Goal: Task Accomplishment & Management: Use online tool/utility

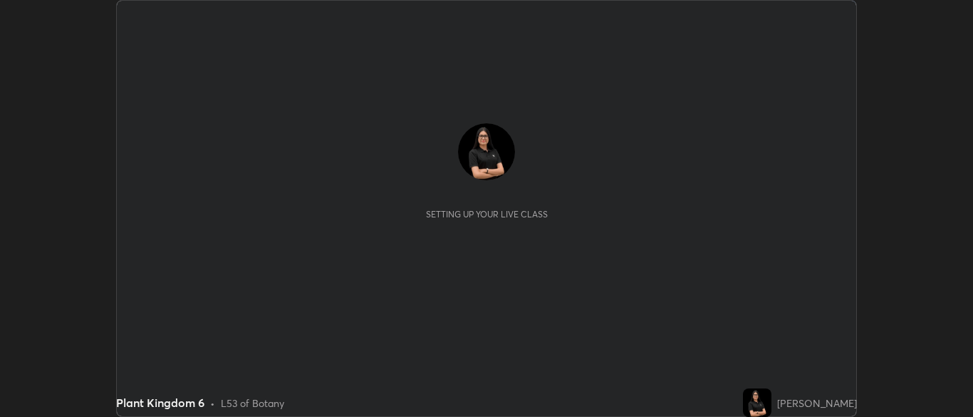
scroll to position [417, 973]
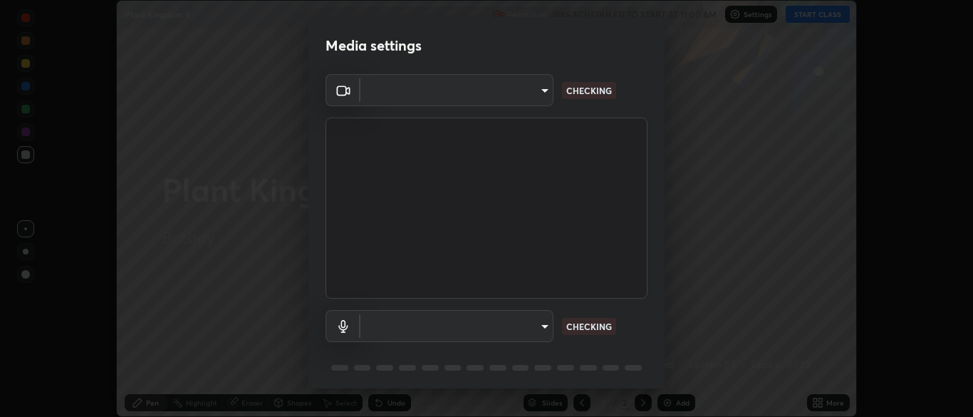
type input "cbd69d3ab31666e68bc16f5f2905db6189ec8135df4d15a94e2bba87772e1748"
click at [455, 93] on body "Erase all Plant Kingdom 6 Recording WAS SCHEDULED TO START AT 11:00 AM Settings…" at bounding box center [486, 208] width 973 height 417
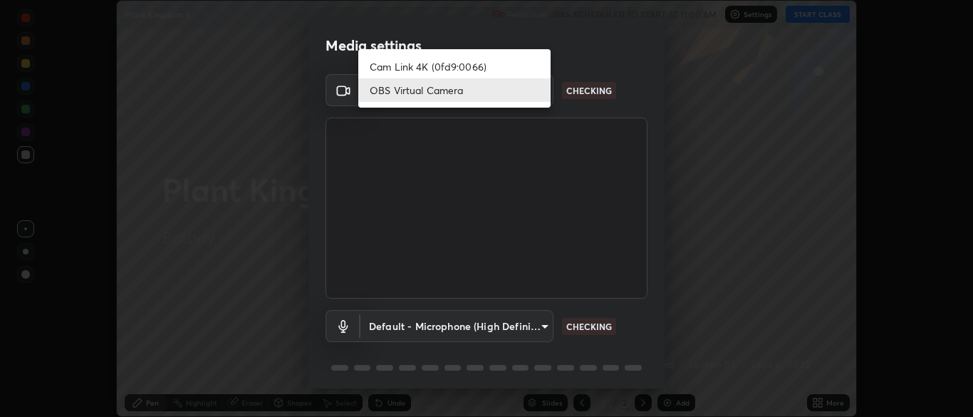
click at [442, 88] on li "OBS Virtual Camera" at bounding box center [454, 90] width 192 height 24
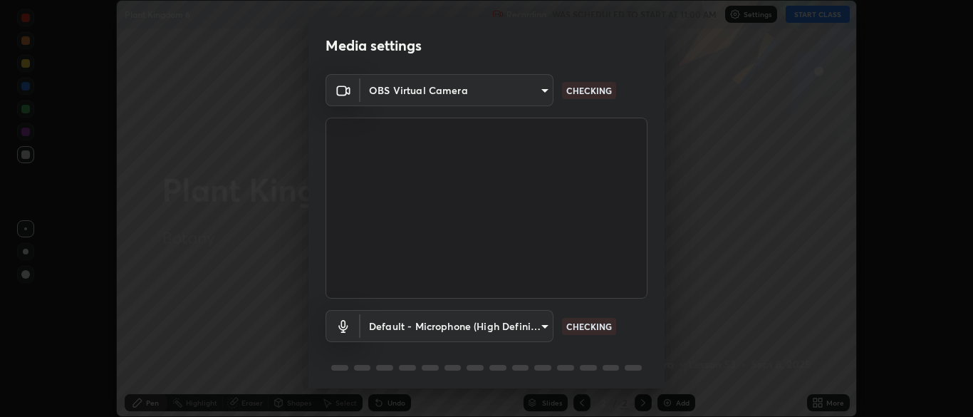
scroll to position [25, 0]
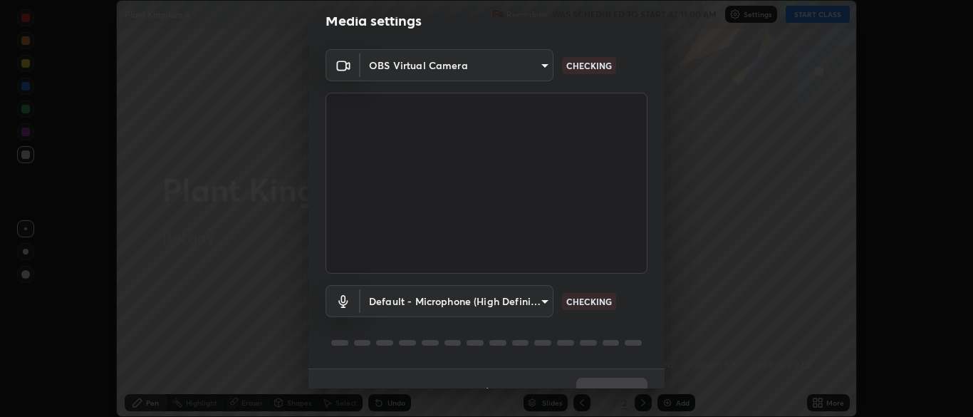
click at [427, 303] on body "Erase all Plant Kingdom 6 Recording WAS SCHEDULED TO START AT 11:00 AM Settings…" at bounding box center [486, 208] width 973 height 417
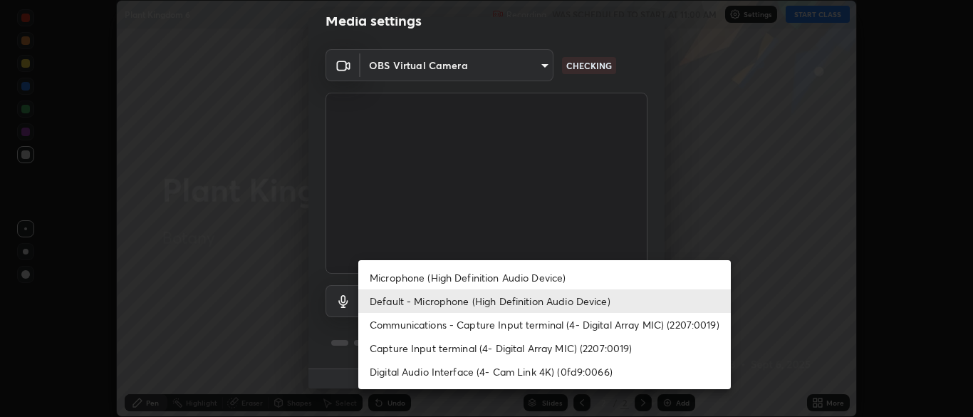
click at [421, 281] on li "Microphone (High Definition Audio Device)" at bounding box center [544, 278] width 373 height 24
type input "d6614ee05450bf9edd197927043992d8667b66db2a26665f5c5fc73262ebfaa7"
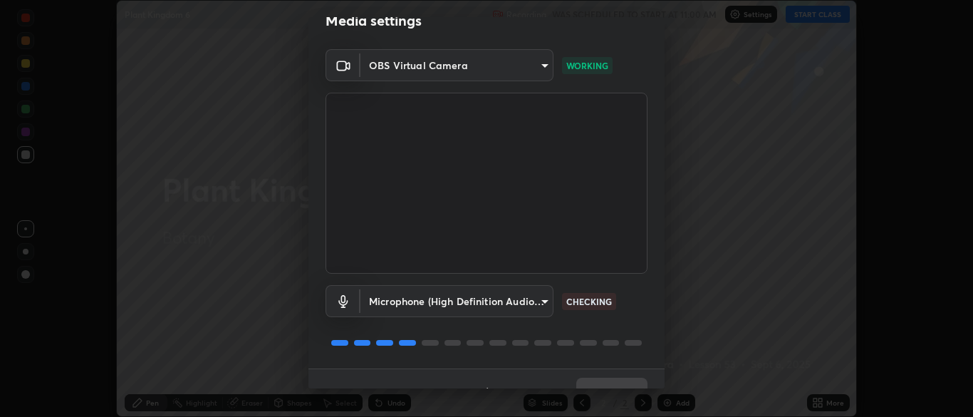
scroll to position [51, 0]
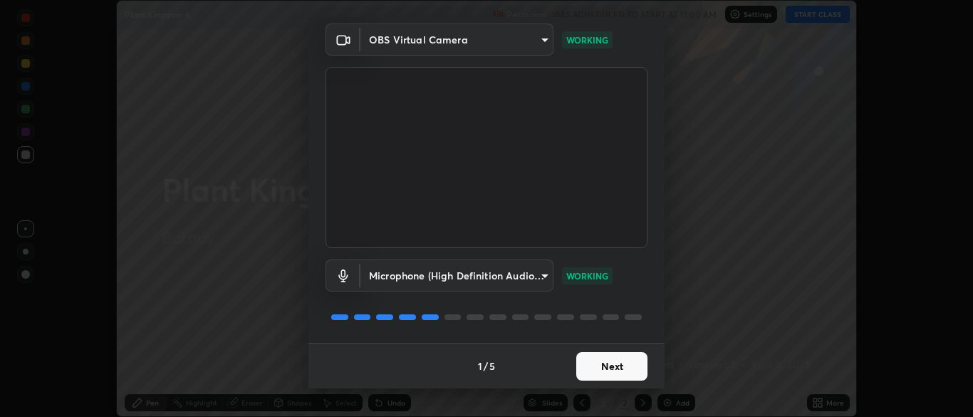
click at [618, 372] on button "Next" at bounding box center [611, 366] width 71 height 28
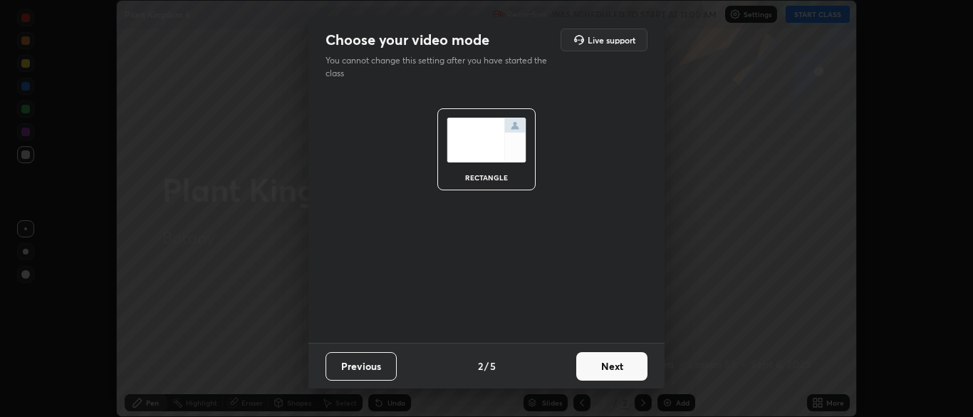
scroll to position [0, 0]
click at [616, 373] on button "Next" at bounding box center [611, 366] width 71 height 28
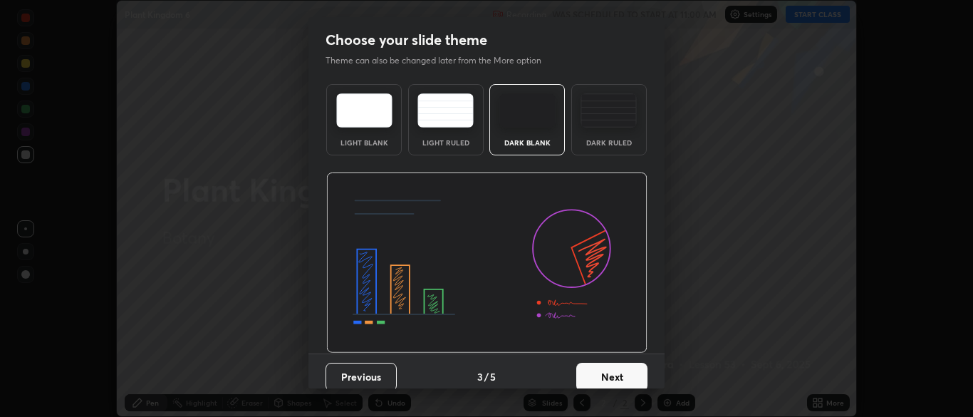
click at [628, 378] on button "Next" at bounding box center [611, 377] width 71 height 28
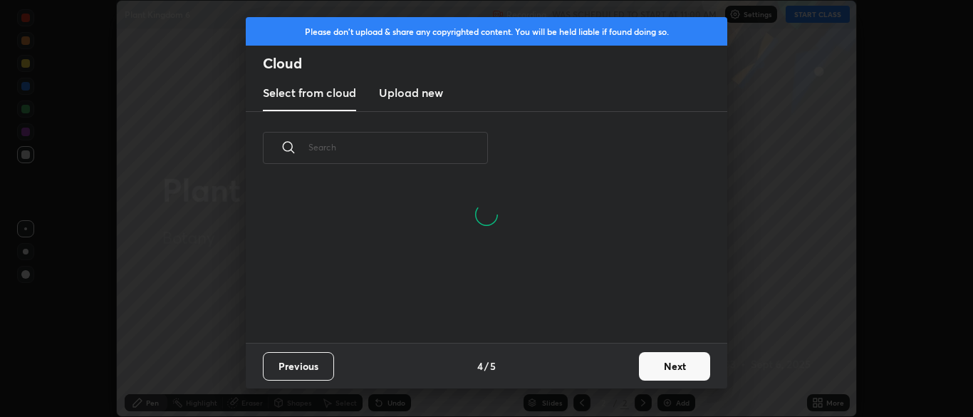
click at [677, 369] on button "Next" at bounding box center [674, 366] width 71 height 28
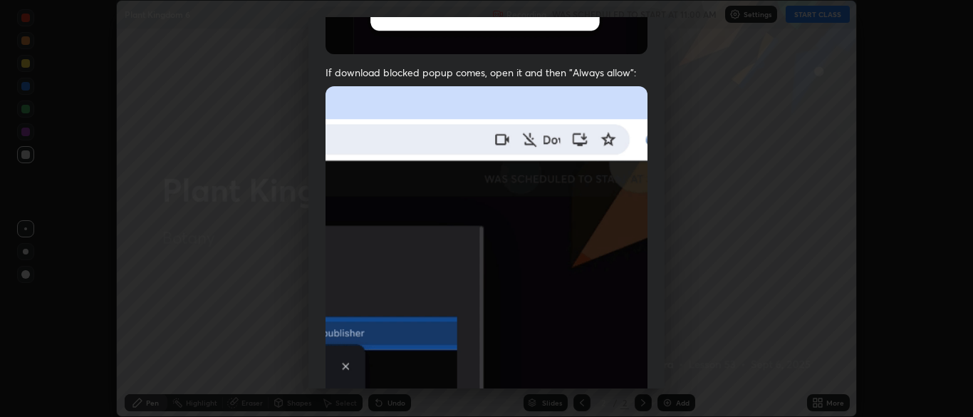
scroll to position [290, 0]
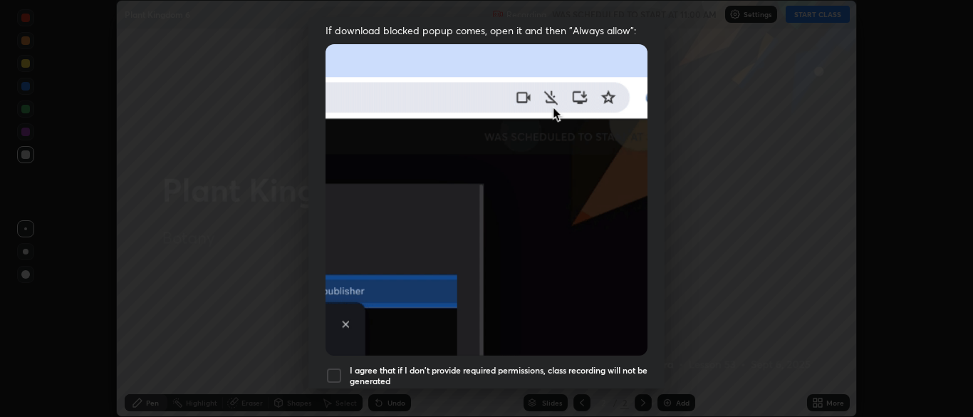
click at [343, 367] on div "I agree that if I don't provide required permissions, class recording will not …" at bounding box center [487, 375] width 322 height 17
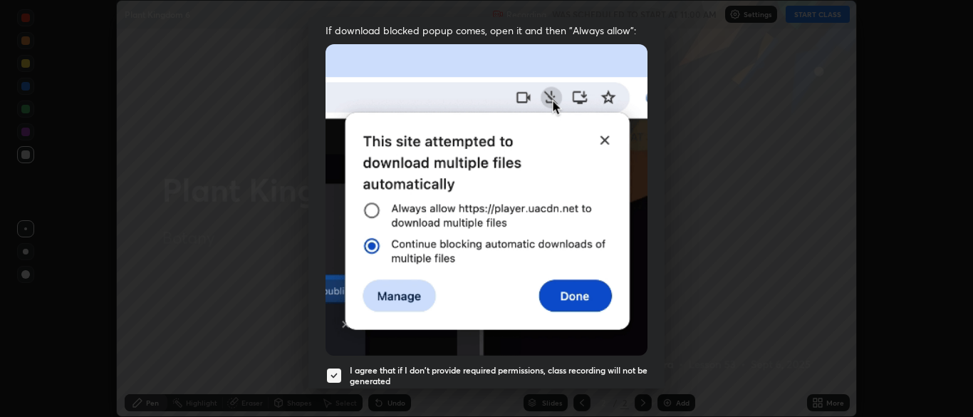
scroll to position [341, 0]
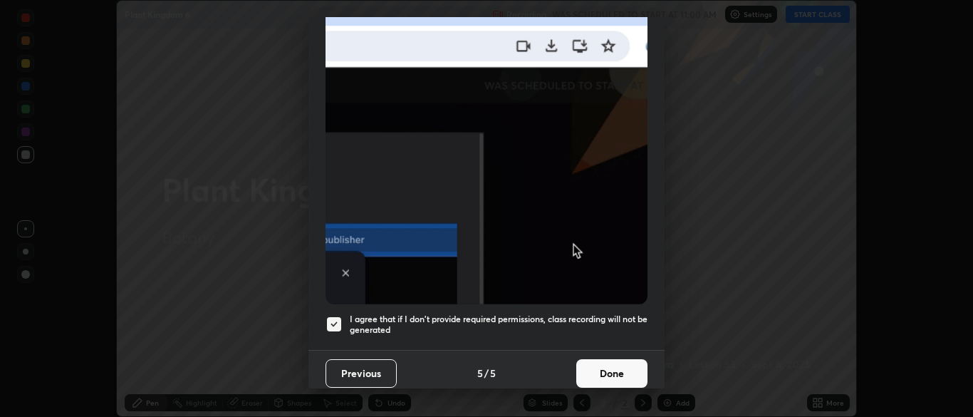
click at [622, 361] on button "Done" at bounding box center [611, 373] width 71 height 28
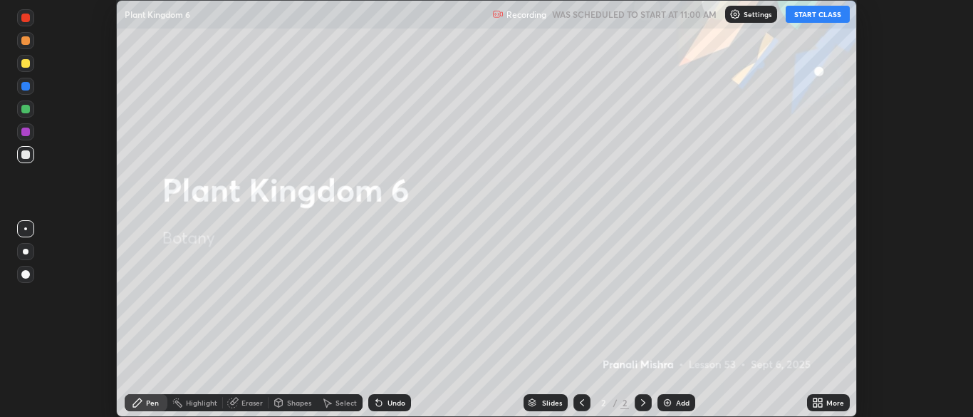
click at [814, 17] on button "START CLASS" at bounding box center [818, 14] width 64 height 17
click at [819, 398] on icon at bounding box center [821, 400] width 4 height 4
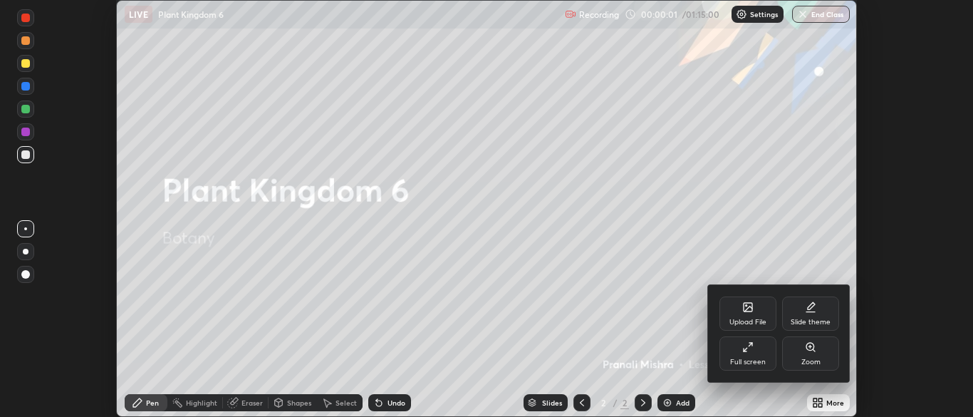
click at [750, 316] on div "Upload File" at bounding box center [748, 313] width 57 height 34
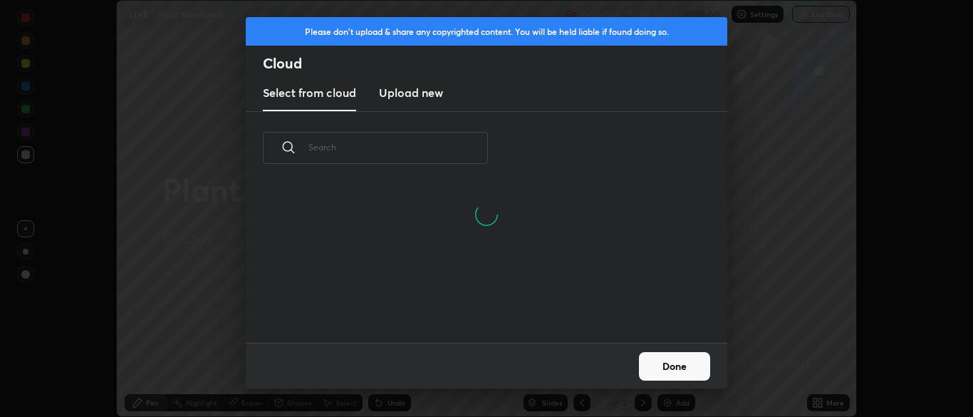
click at [450, 148] on input "text" at bounding box center [399, 147] width 180 height 61
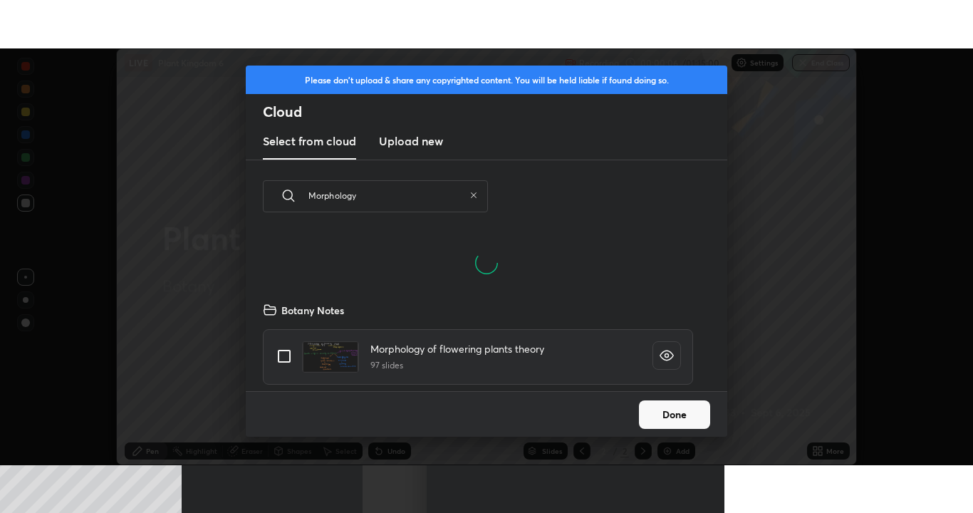
scroll to position [158, 457]
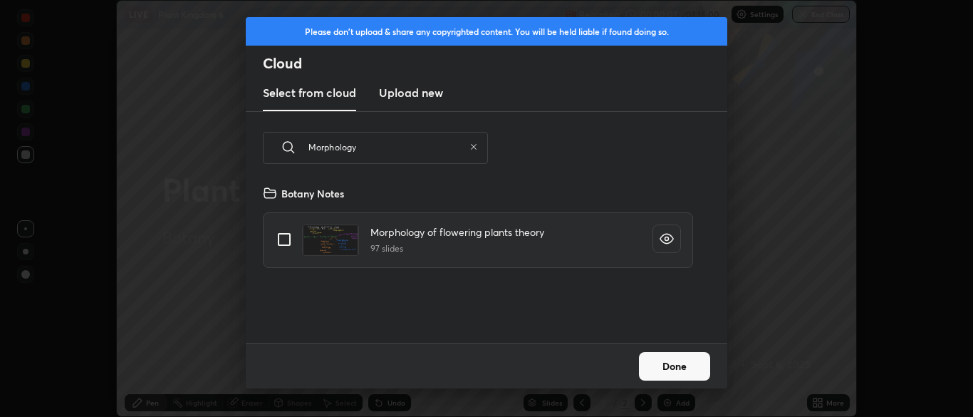
type input "Morphology"
click at [277, 239] on input "grid" at bounding box center [284, 239] width 30 height 30
checkbox input "true"
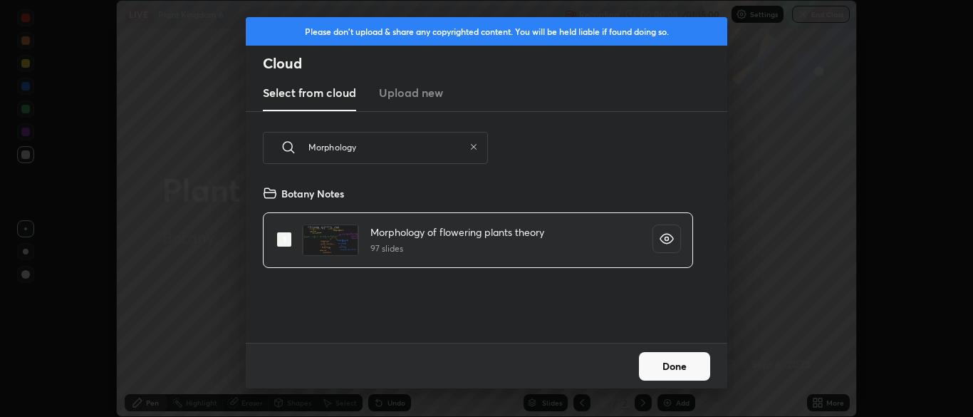
click at [659, 375] on button "Done" at bounding box center [674, 366] width 71 height 28
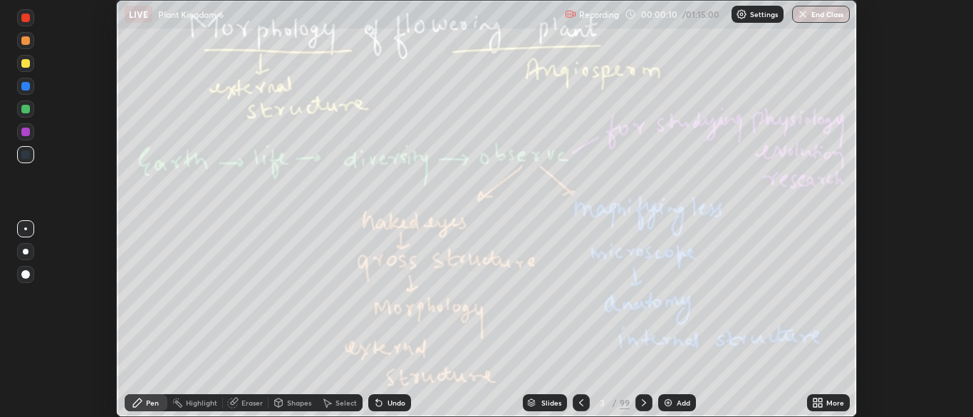
click at [815, 400] on icon at bounding box center [816, 400] width 4 height 4
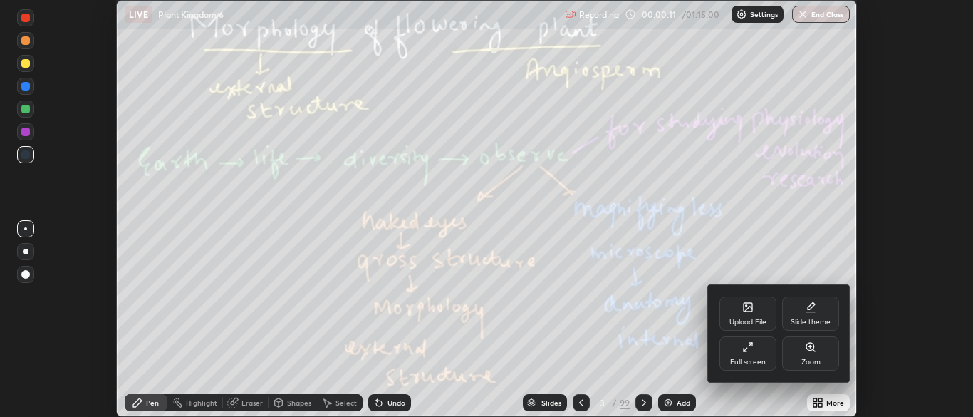
click at [745, 349] on icon at bounding box center [746, 350] width 4 height 4
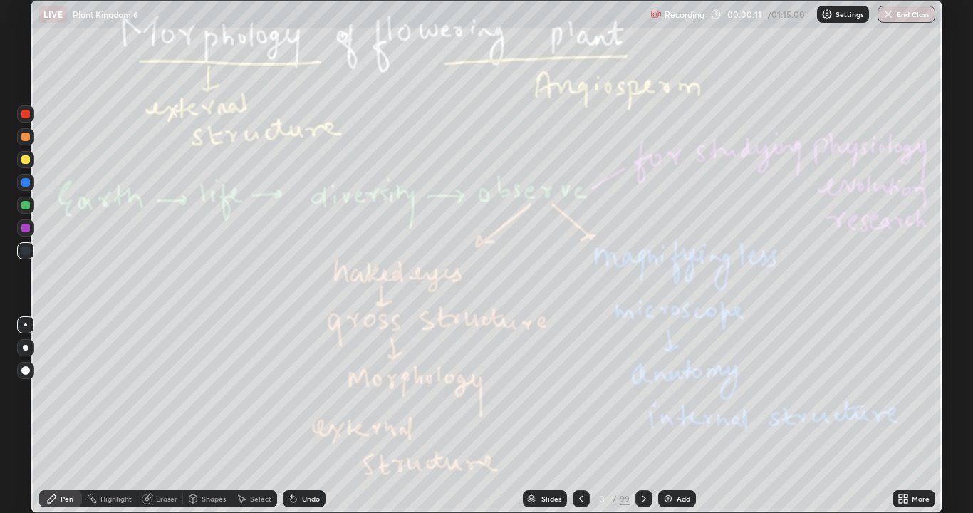
scroll to position [513, 973]
click at [21, 155] on div at bounding box center [25, 159] width 17 height 17
click at [26, 368] on div at bounding box center [25, 370] width 9 height 9
click at [643, 416] on icon at bounding box center [643, 498] width 11 height 11
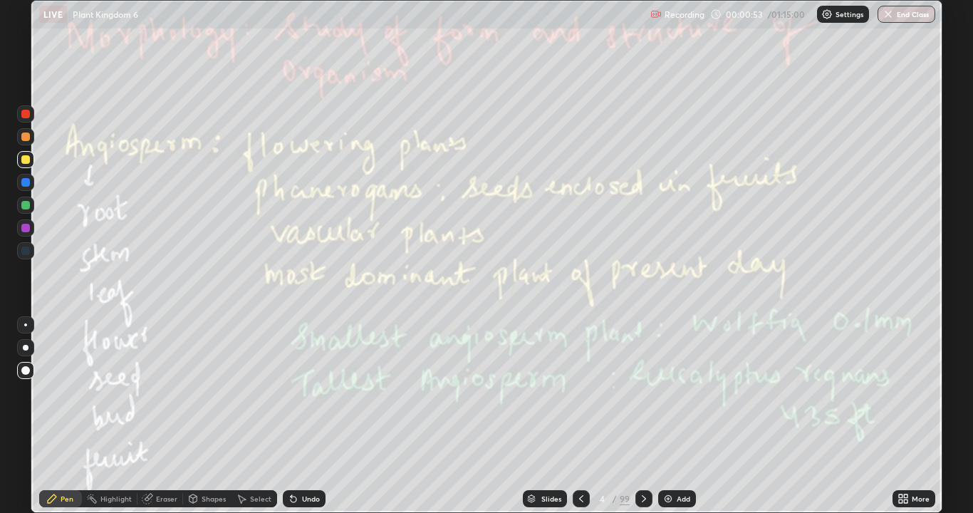
click at [644, 416] on icon at bounding box center [643, 498] width 11 height 11
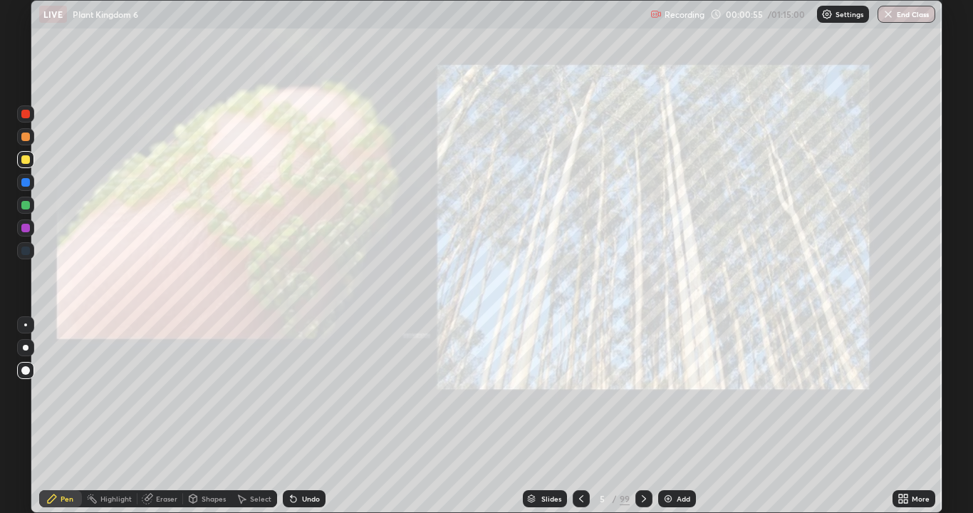
click at [643, 416] on icon at bounding box center [643, 498] width 11 height 11
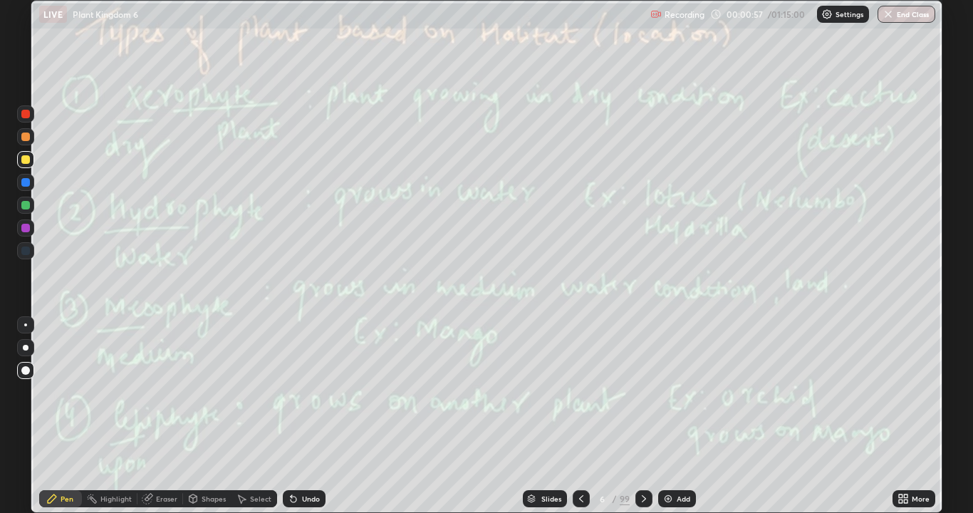
click at [644, 416] on icon at bounding box center [643, 498] width 11 height 11
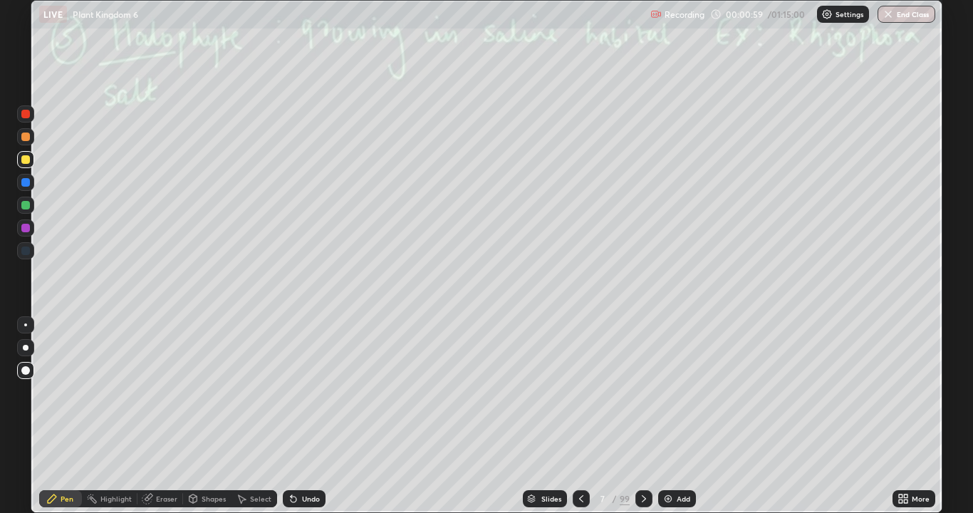
click at [643, 416] on icon at bounding box center [643, 498] width 11 height 11
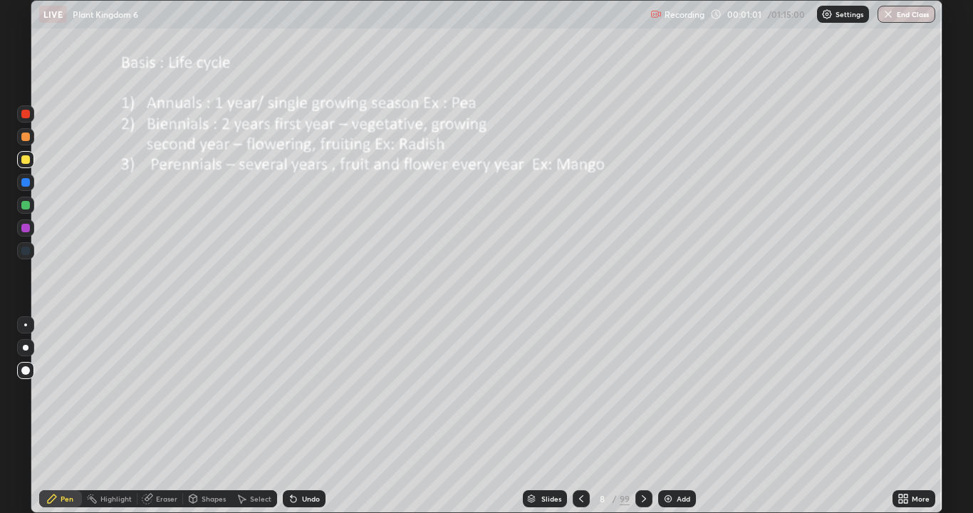
click at [643, 416] on icon at bounding box center [643, 498] width 11 height 11
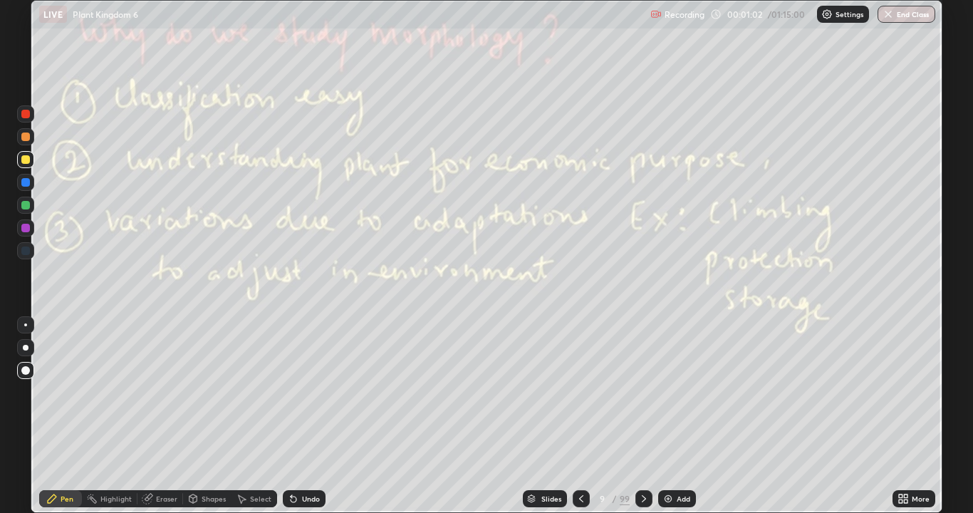
click at [643, 416] on icon at bounding box center [643, 498] width 11 height 11
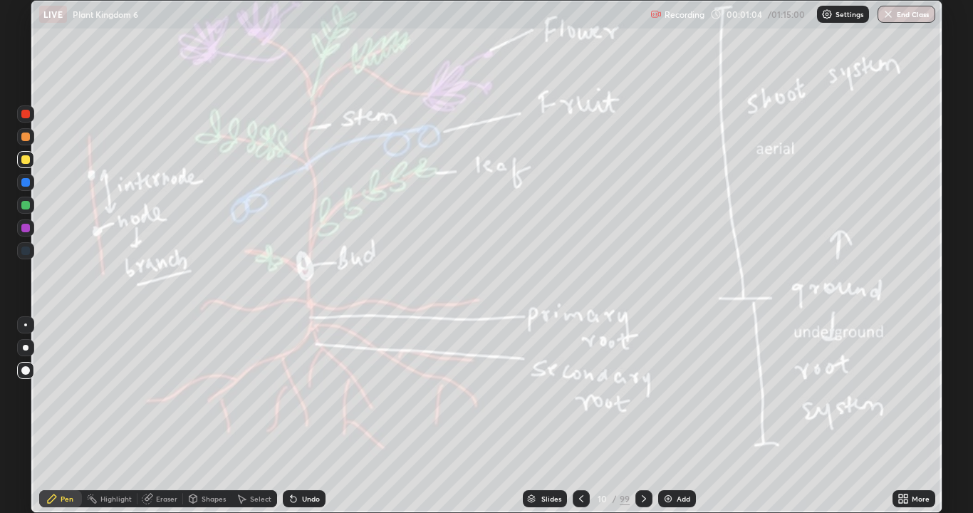
click at [643, 416] on icon at bounding box center [643, 498] width 11 height 11
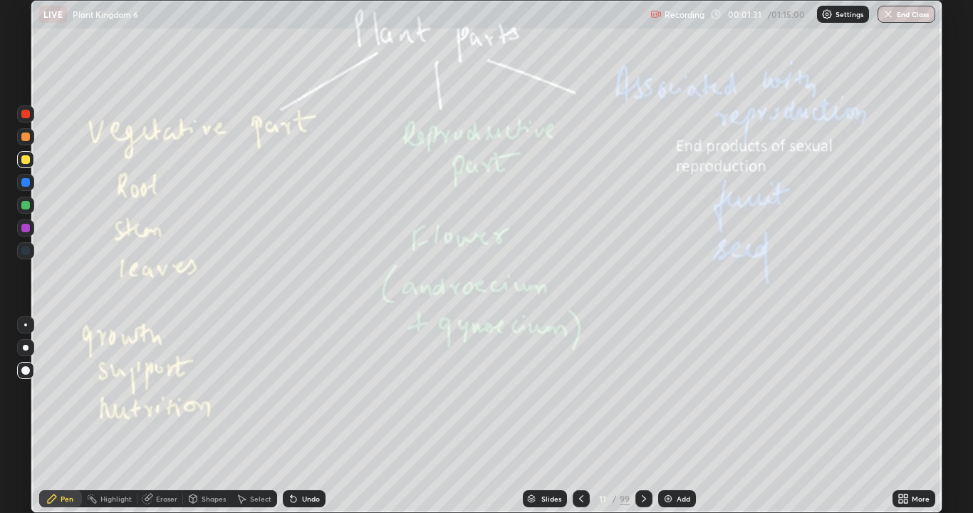
click at [643, 416] on icon at bounding box center [643, 498] width 11 height 11
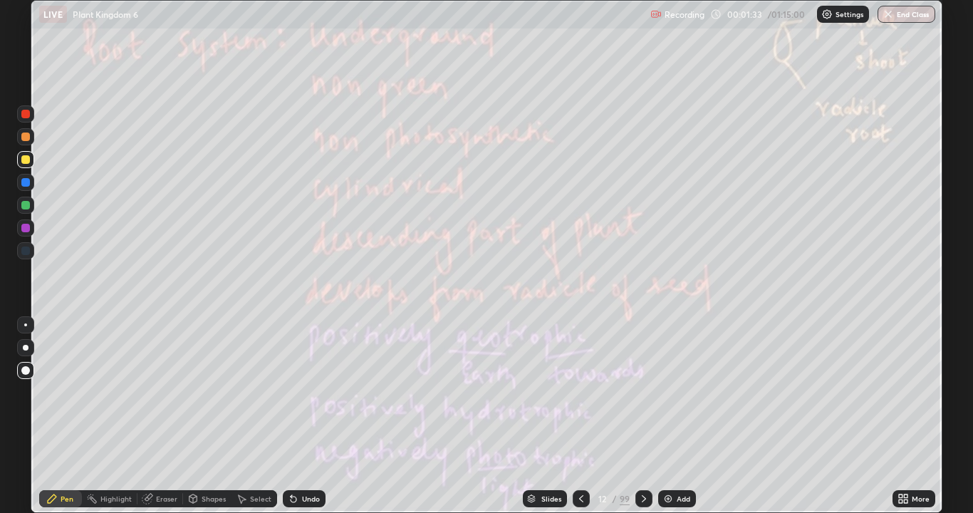
click at [644, 416] on icon at bounding box center [643, 498] width 11 height 11
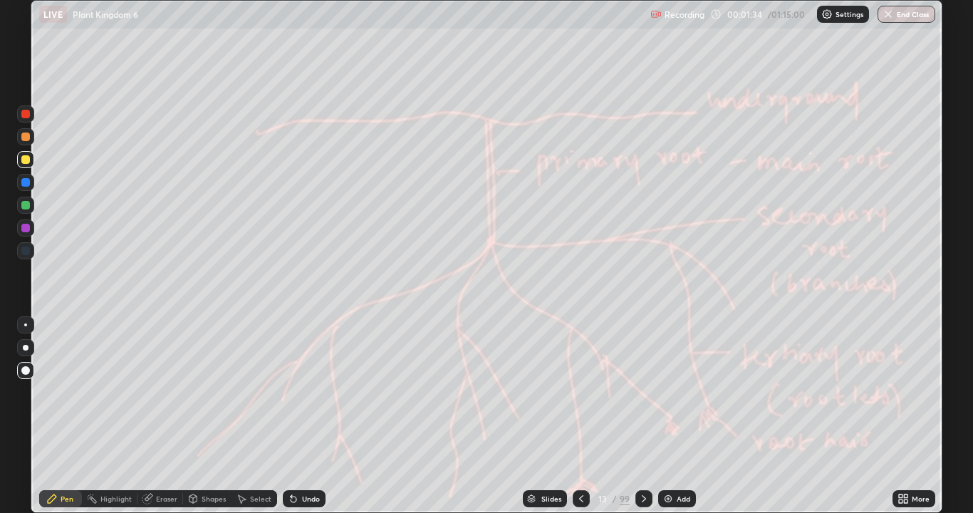
click at [642, 416] on icon at bounding box center [643, 498] width 11 height 11
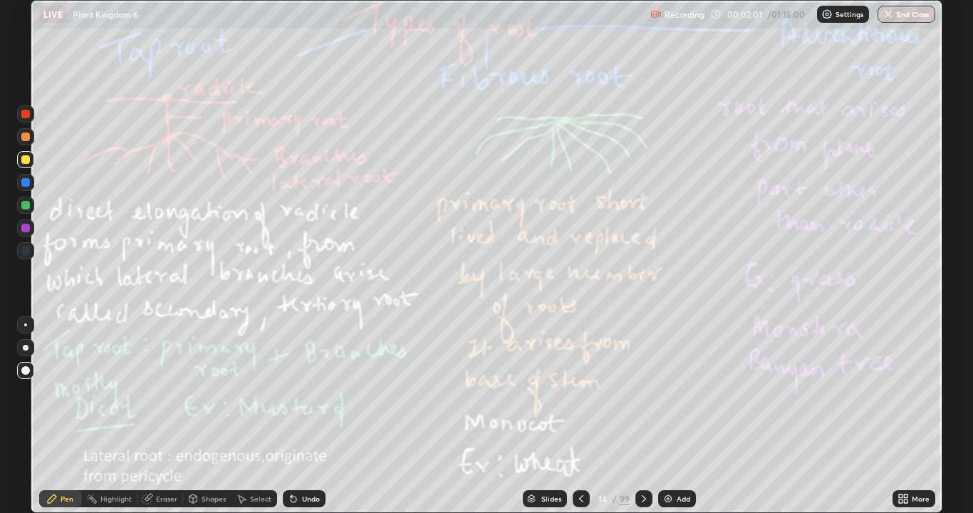
click at [643, 416] on icon at bounding box center [643, 498] width 11 height 11
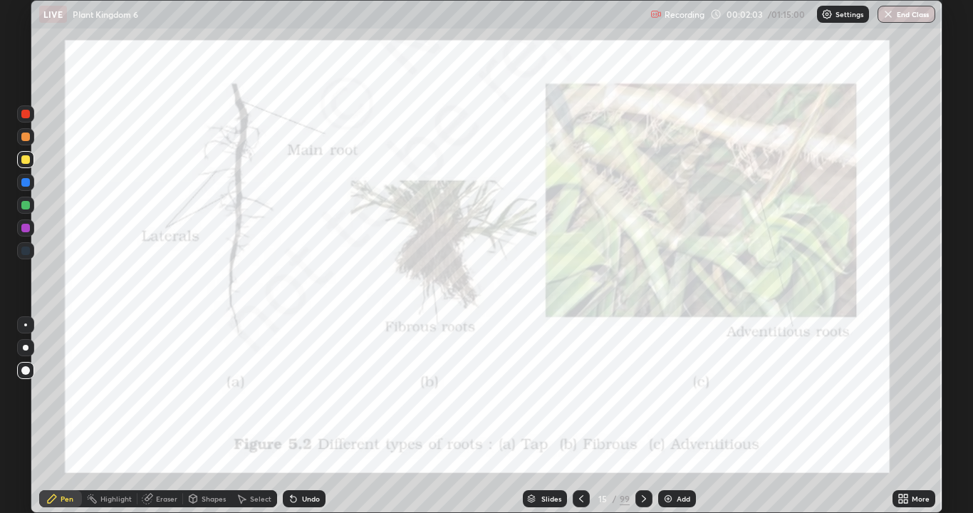
click at [642, 416] on icon at bounding box center [643, 498] width 11 height 11
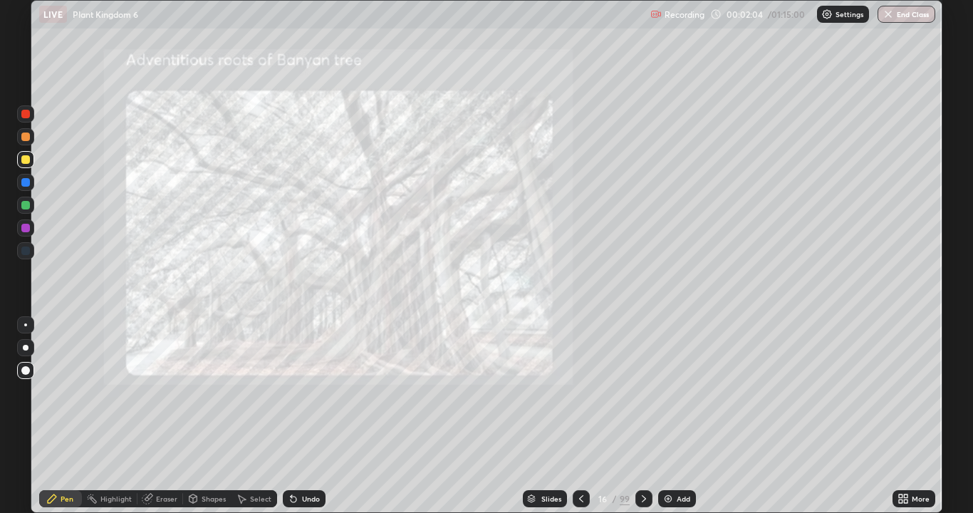
click at [643, 416] on icon at bounding box center [643, 498] width 11 height 11
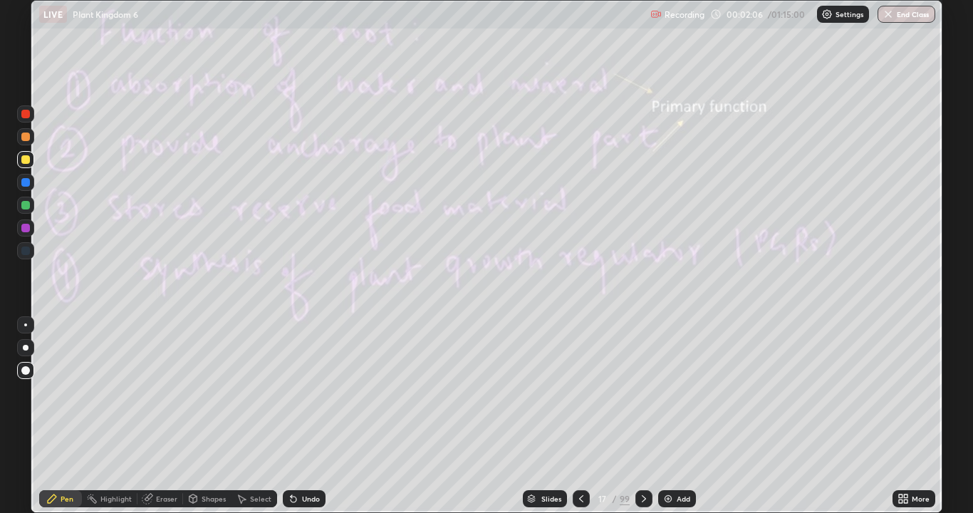
click at [646, 416] on icon at bounding box center [643, 498] width 11 height 11
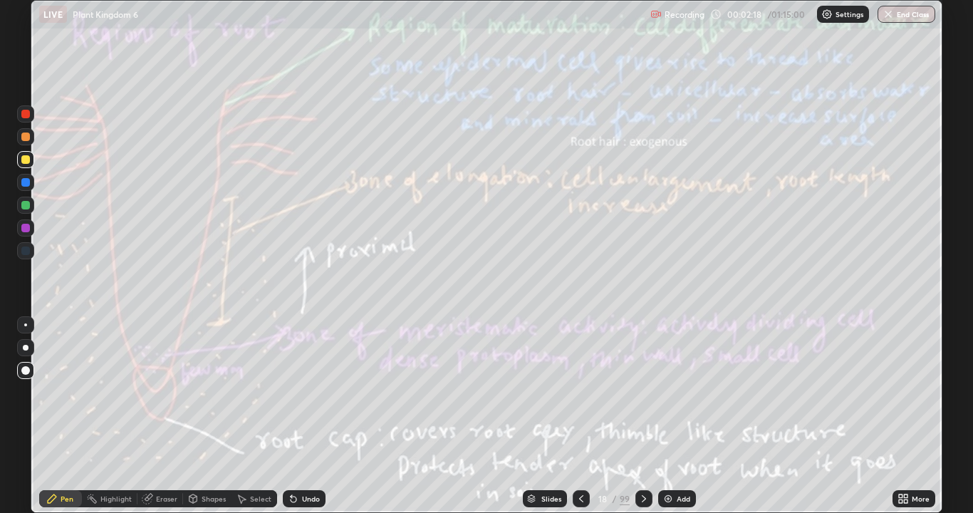
click at [641, 416] on icon at bounding box center [643, 498] width 11 height 11
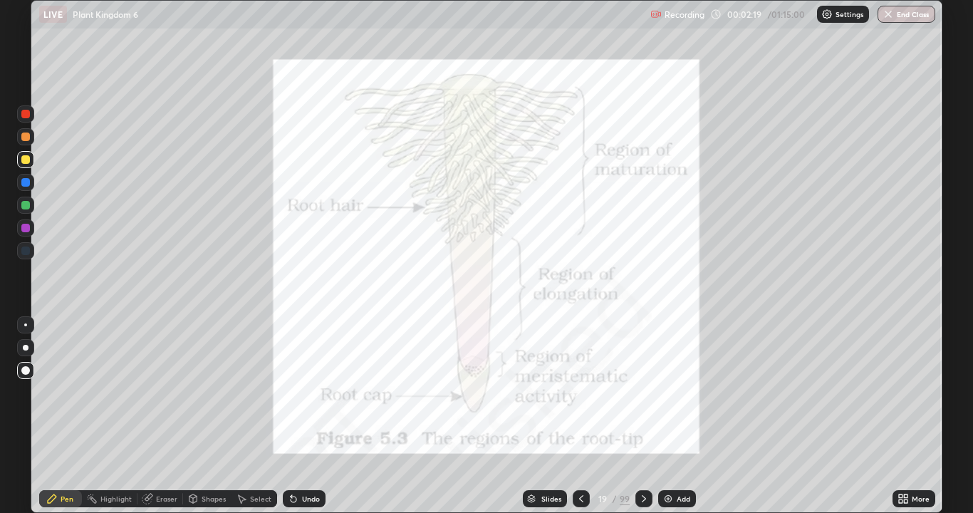
click at [639, 416] on div at bounding box center [644, 498] width 17 height 17
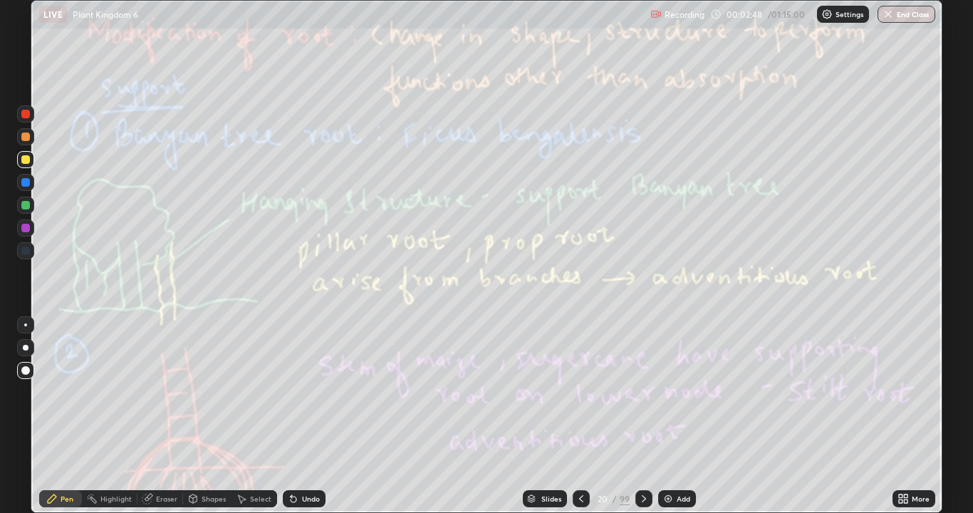
click at [643, 416] on div at bounding box center [644, 498] width 17 height 17
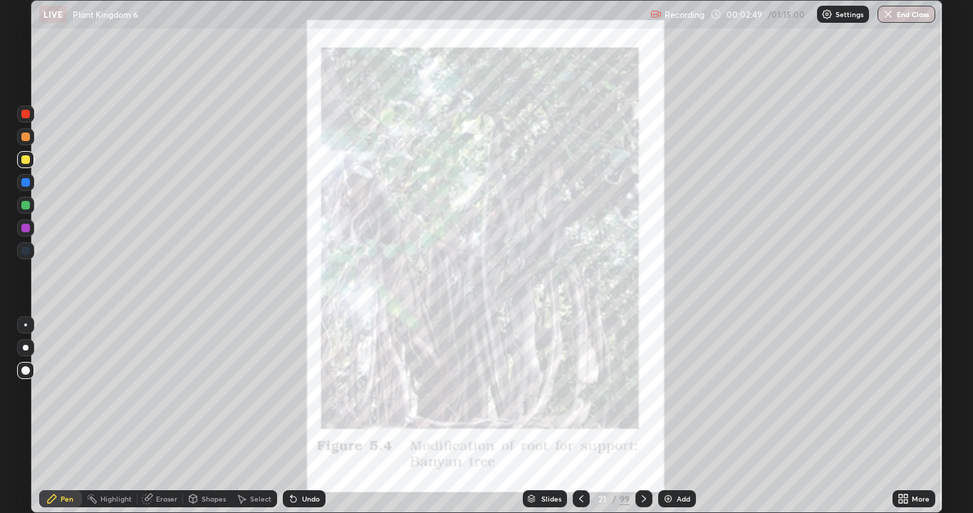
click at [648, 416] on icon at bounding box center [643, 498] width 11 height 11
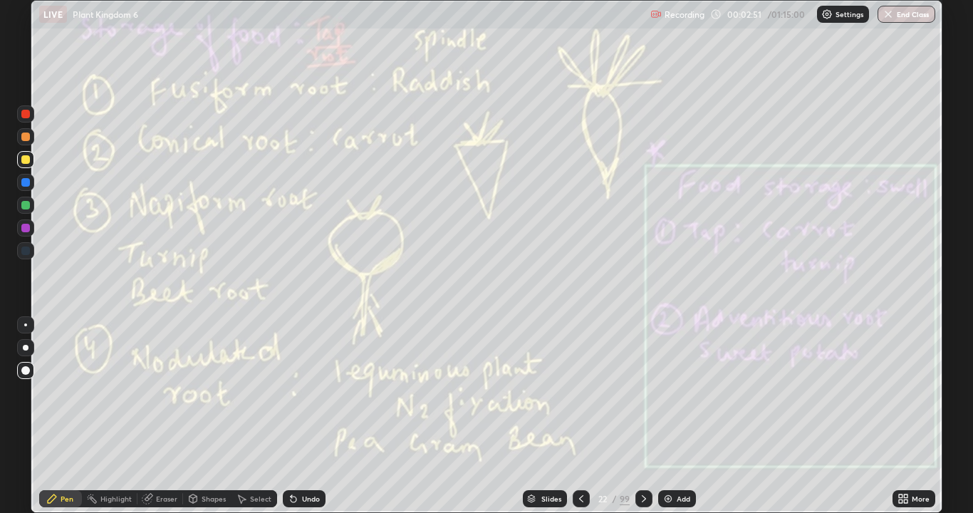
click at [644, 416] on icon at bounding box center [643, 498] width 11 height 11
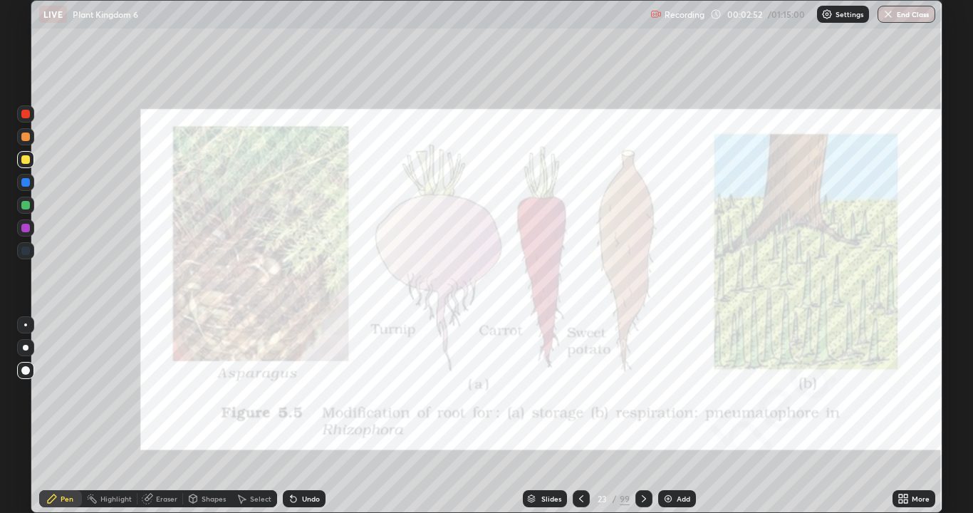
click at [644, 416] on icon at bounding box center [644, 498] width 4 height 7
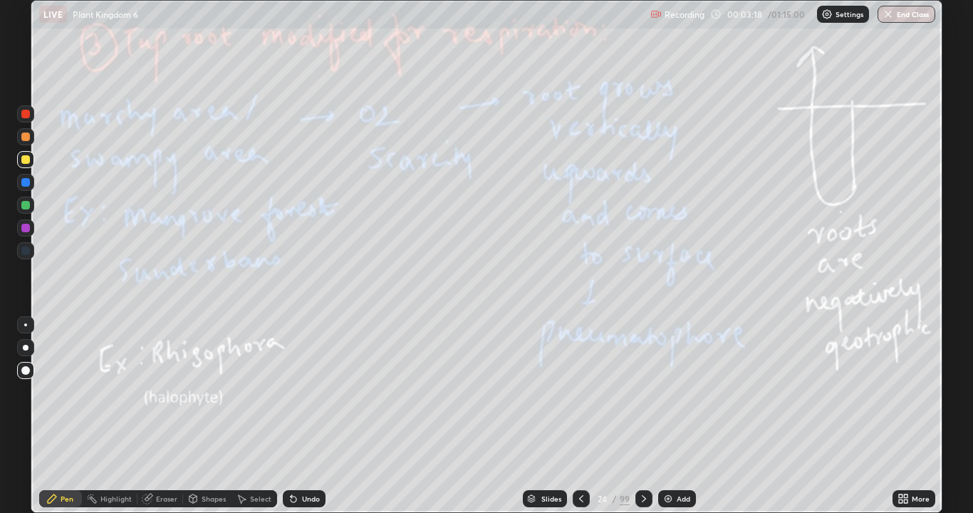
click at [644, 416] on icon at bounding box center [644, 498] width 4 height 7
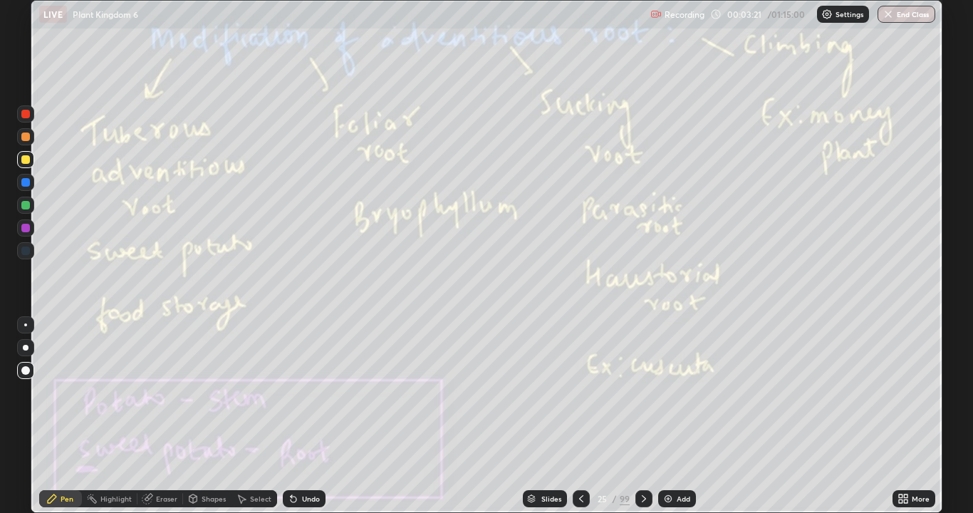
click at [643, 416] on icon at bounding box center [643, 498] width 11 height 11
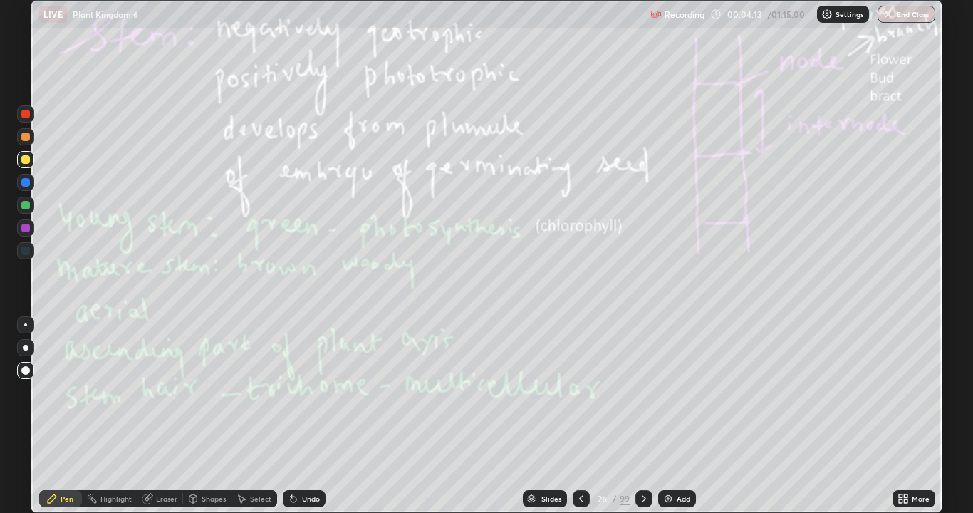
click at [641, 416] on div at bounding box center [644, 498] width 17 height 17
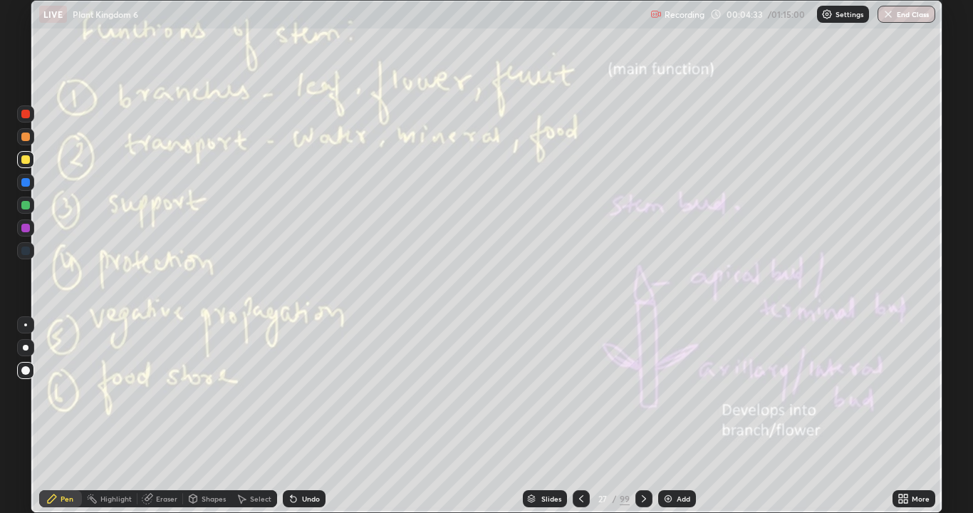
click at [643, 416] on icon at bounding box center [643, 498] width 11 height 11
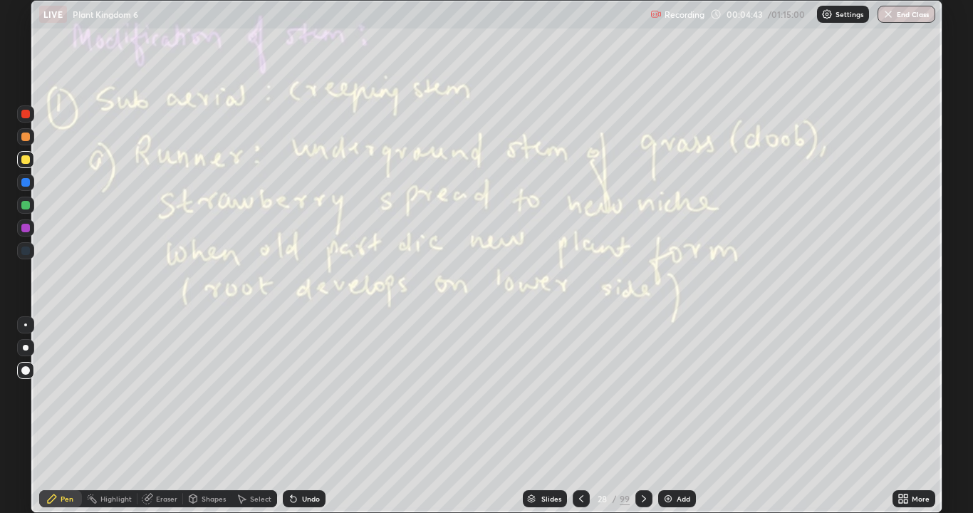
click at [31, 209] on div at bounding box center [25, 205] width 17 height 17
click at [306, 416] on div "Undo" at bounding box center [311, 498] width 18 height 7
click at [24, 230] on div at bounding box center [25, 228] width 9 height 9
click at [26, 207] on div at bounding box center [25, 205] width 9 height 9
click at [645, 416] on icon at bounding box center [643, 498] width 11 height 11
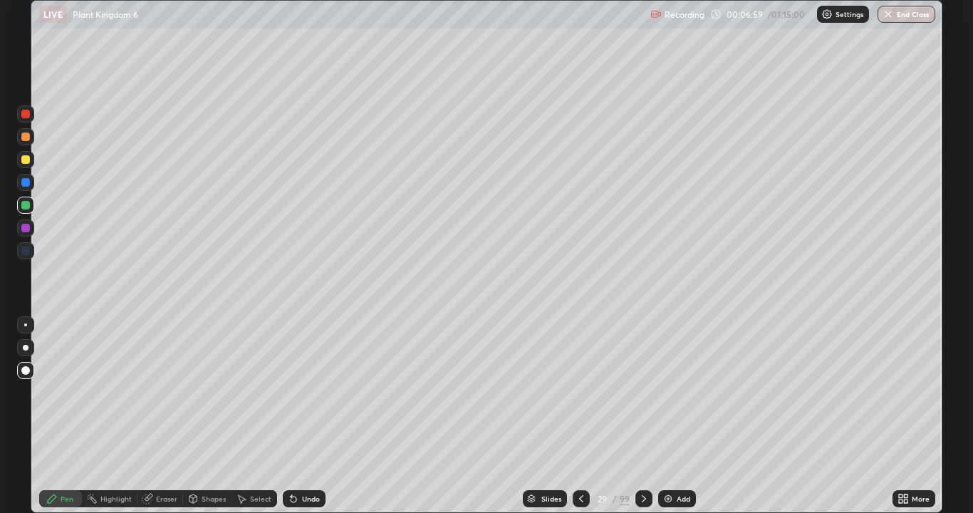
click at [644, 416] on icon at bounding box center [644, 498] width 4 height 7
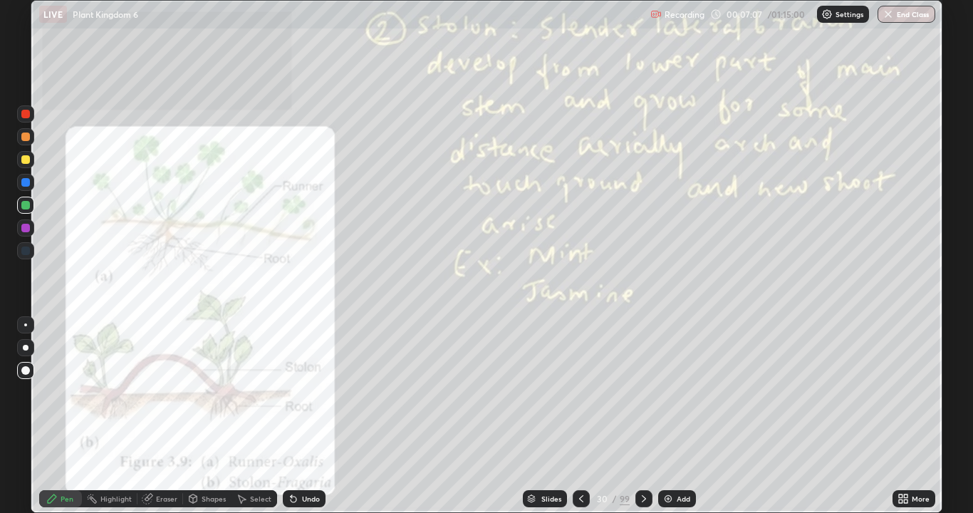
click at [23, 232] on div at bounding box center [25, 228] width 9 height 9
click at [28, 207] on div at bounding box center [25, 205] width 9 height 9
click at [643, 416] on icon at bounding box center [643, 498] width 11 height 11
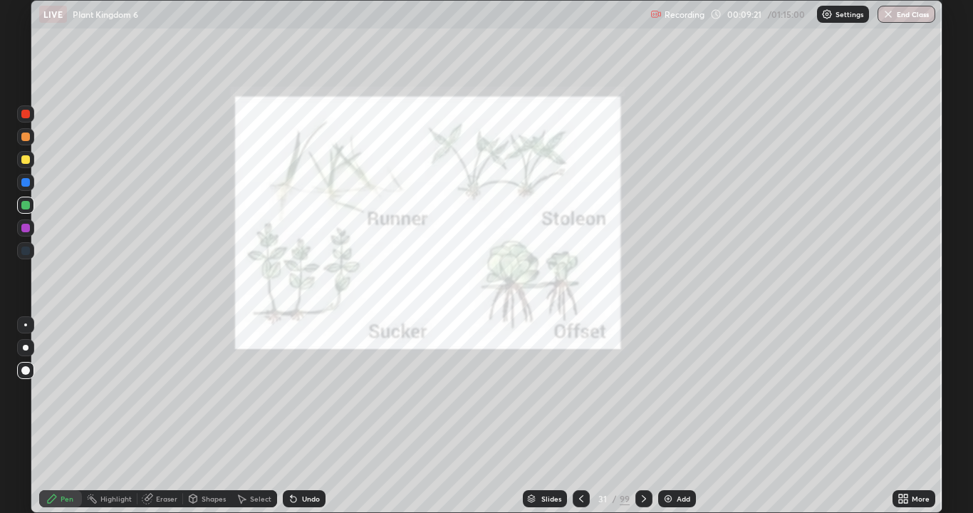
click at [641, 416] on icon at bounding box center [643, 498] width 11 height 11
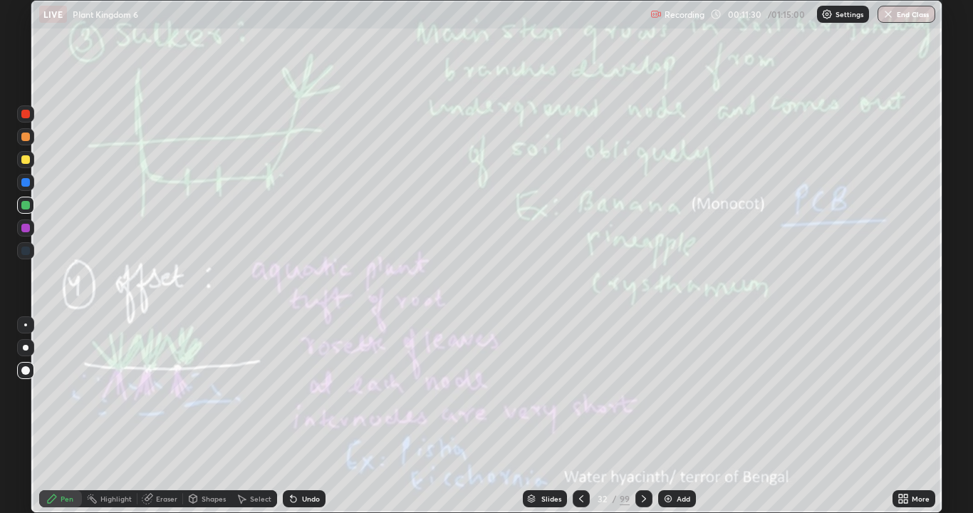
click at [680, 416] on div "Add" at bounding box center [677, 498] width 38 height 17
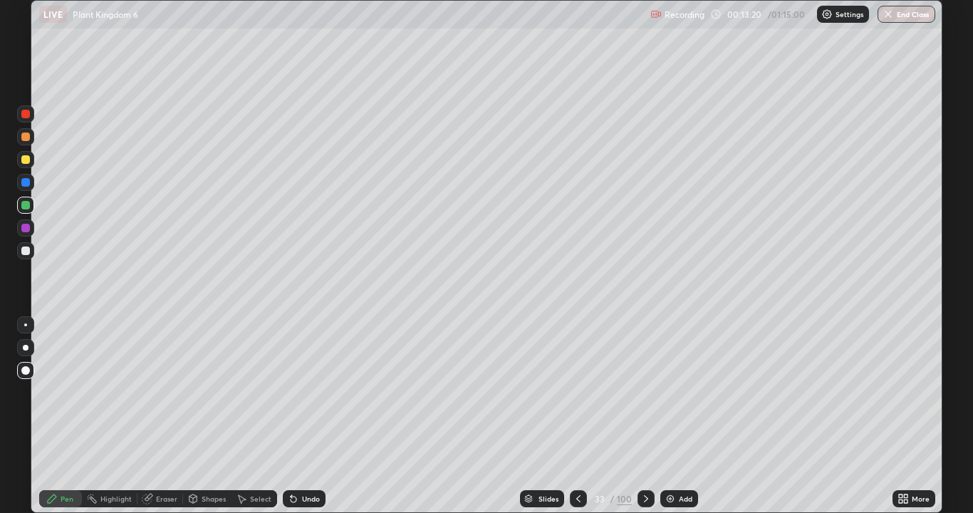
click at [578, 416] on icon at bounding box center [578, 498] width 11 height 11
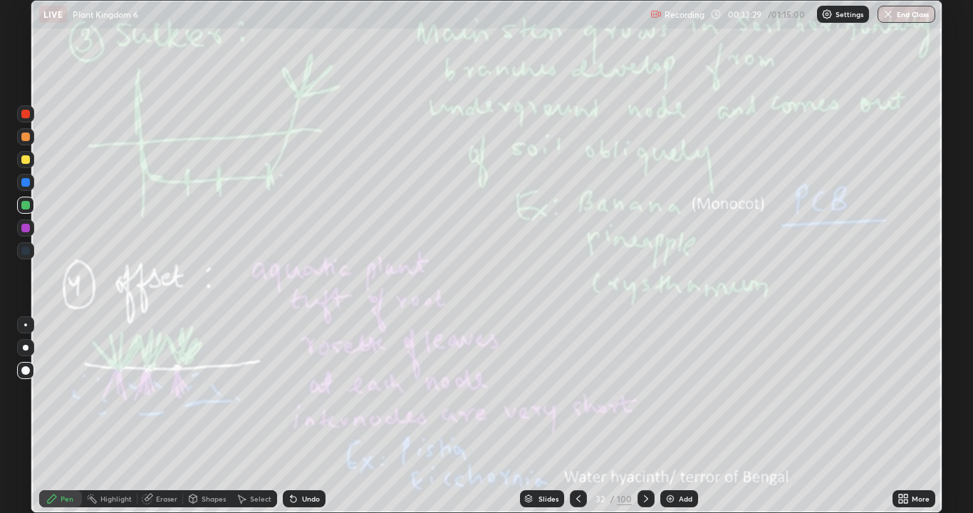
click at [645, 416] on icon at bounding box center [646, 498] width 11 height 11
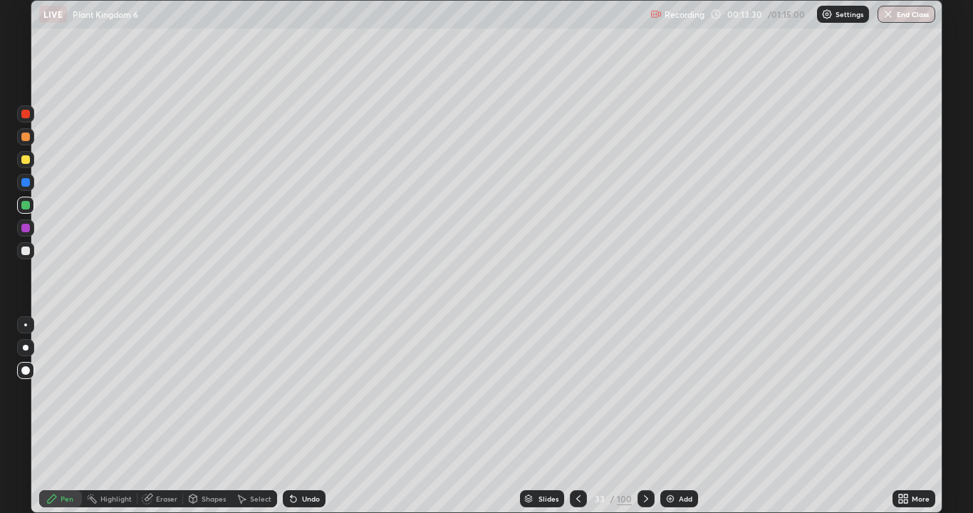
click at [650, 416] on div at bounding box center [646, 498] width 17 height 17
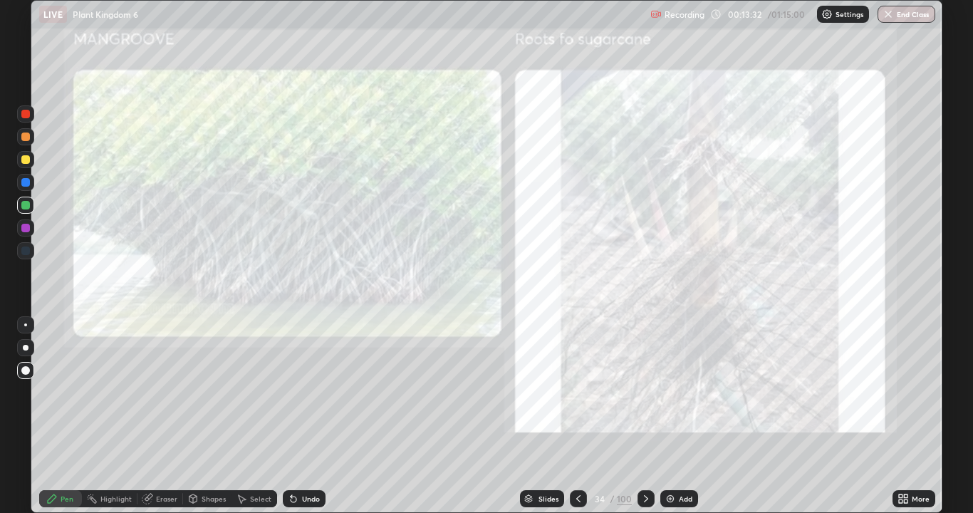
click at [576, 416] on div at bounding box center [578, 498] width 17 height 17
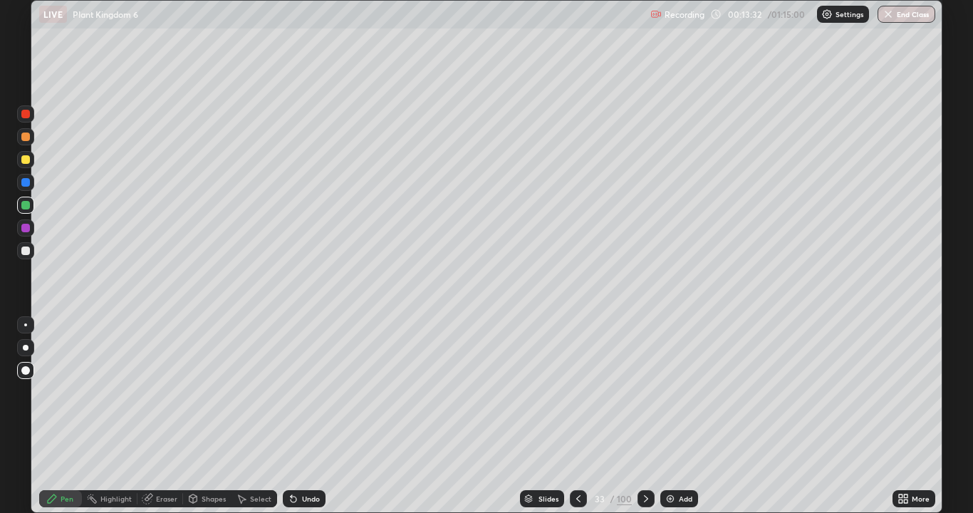
click at [576, 416] on icon at bounding box center [578, 498] width 11 height 11
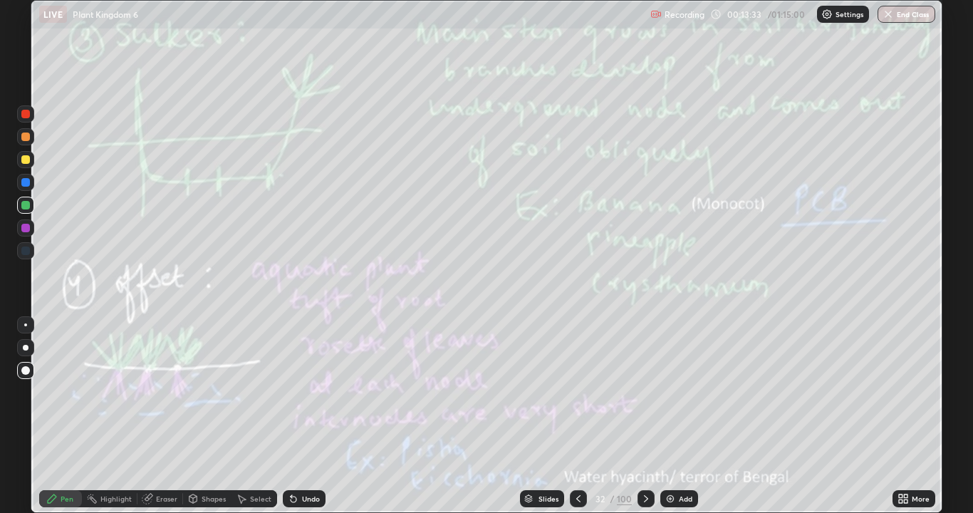
click at [578, 416] on icon at bounding box center [578, 498] width 11 height 11
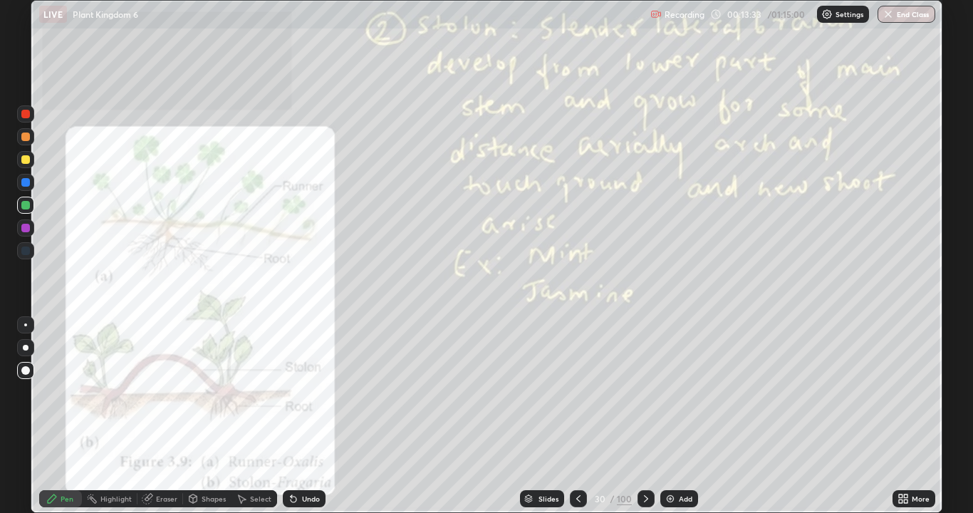
click at [578, 416] on icon at bounding box center [578, 498] width 11 height 11
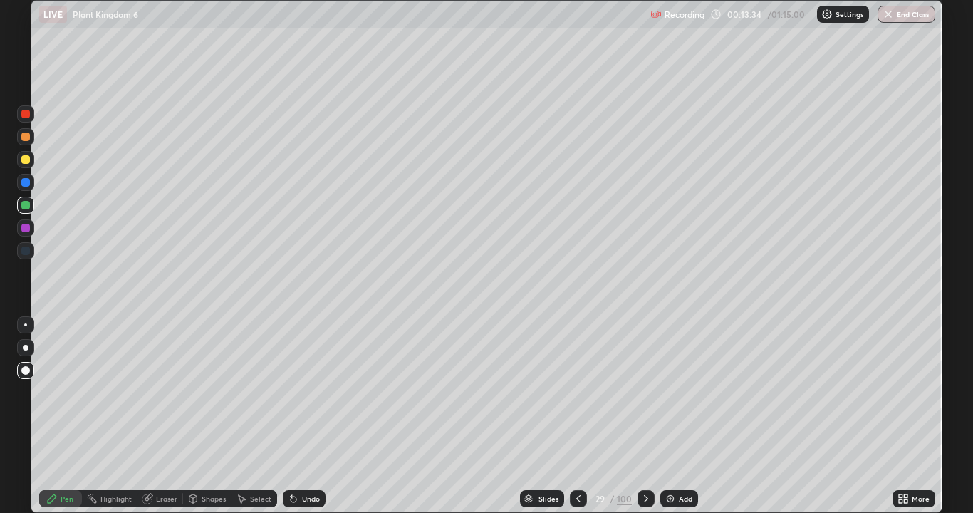
click at [578, 416] on icon at bounding box center [578, 498] width 11 height 11
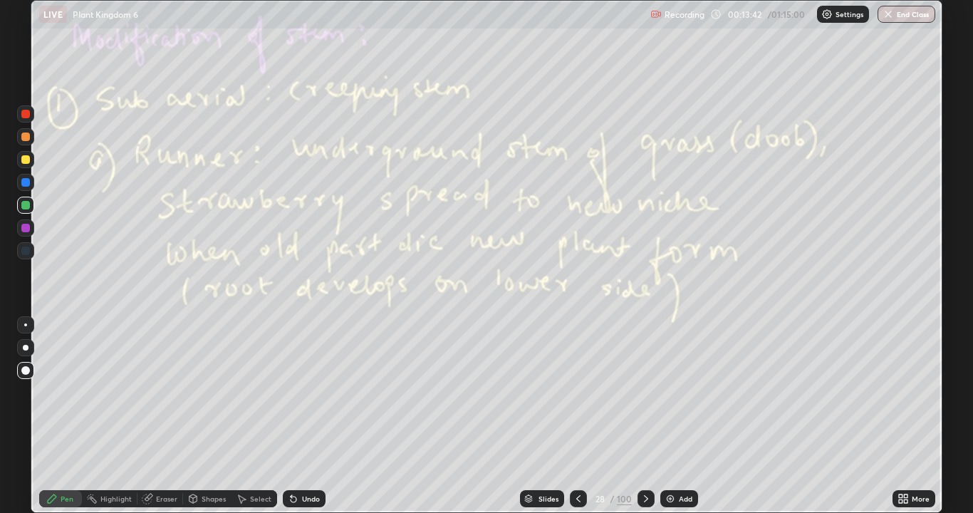
click at [675, 416] on div "Add" at bounding box center [679, 498] width 38 height 17
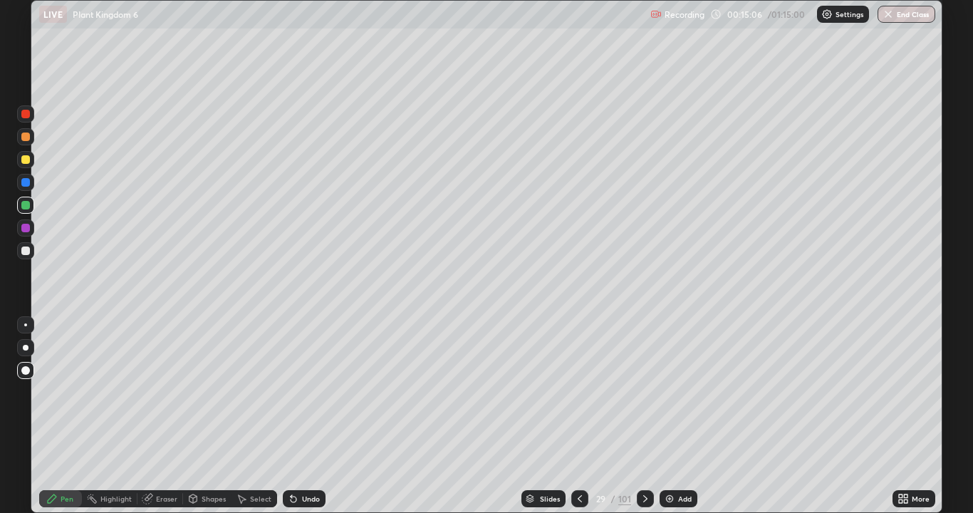
click at [643, 416] on icon at bounding box center [645, 498] width 11 height 11
click at [642, 416] on icon at bounding box center [645, 498] width 11 height 11
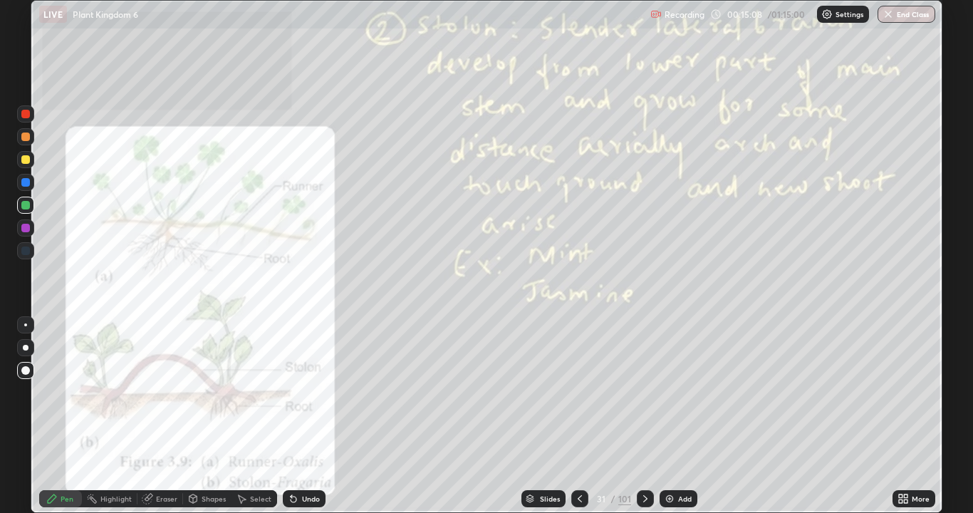
click at [647, 416] on div at bounding box center [645, 498] width 17 height 17
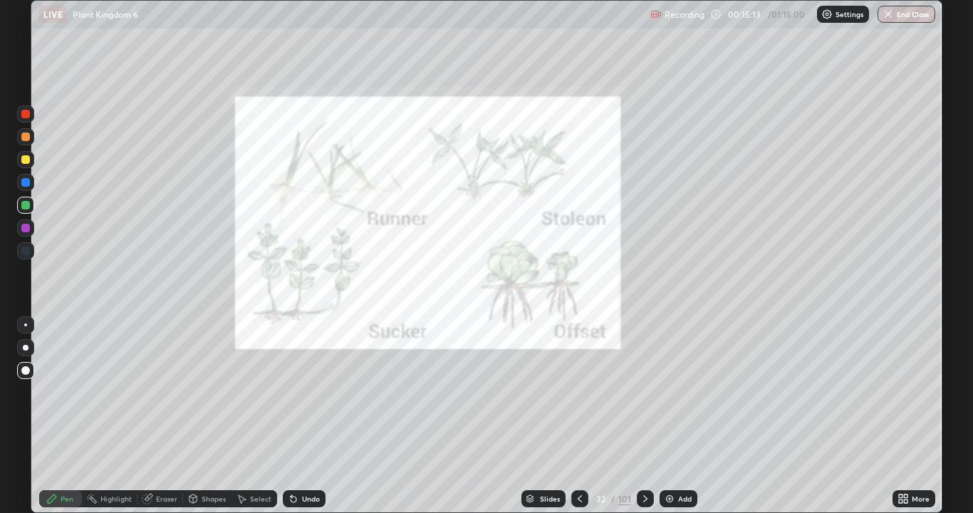
click at [580, 416] on icon at bounding box center [579, 498] width 11 height 11
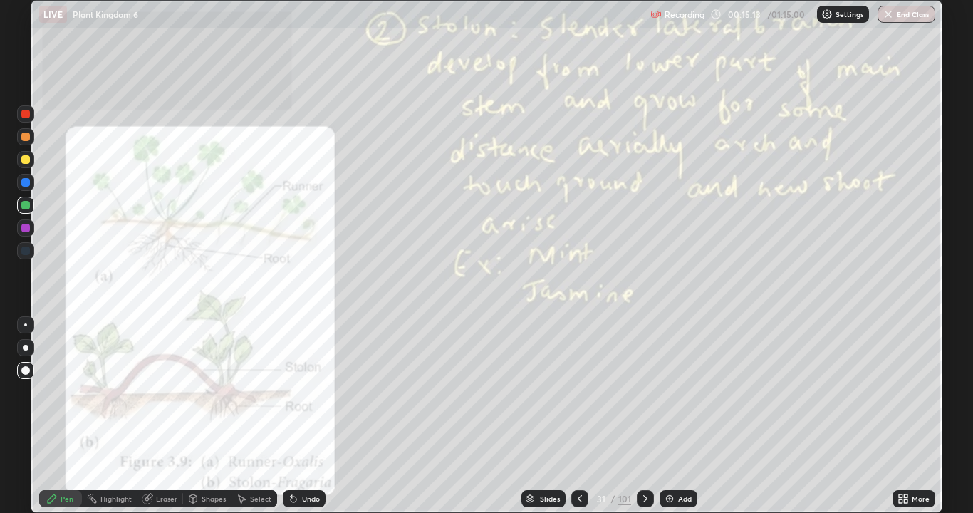
click at [583, 416] on icon at bounding box center [579, 498] width 11 height 11
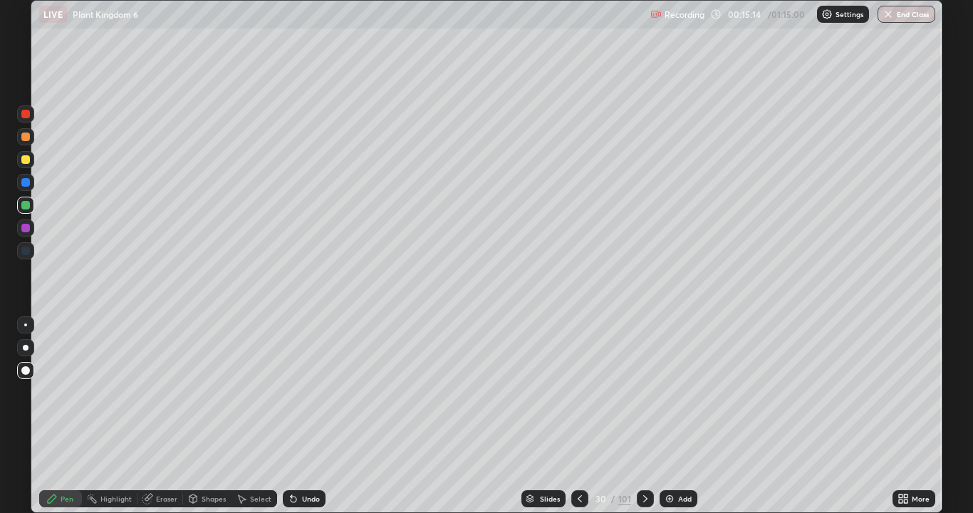
click at [579, 416] on icon at bounding box center [579, 498] width 11 height 11
click at [643, 416] on icon at bounding box center [645, 498] width 11 height 11
click at [647, 416] on icon at bounding box center [645, 498] width 11 height 11
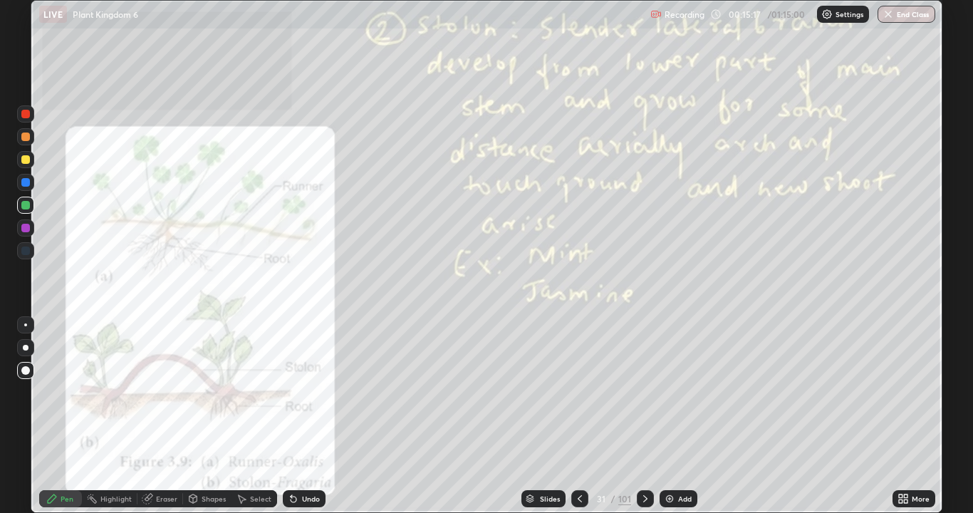
click at [643, 416] on icon at bounding box center [645, 498] width 11 height 11
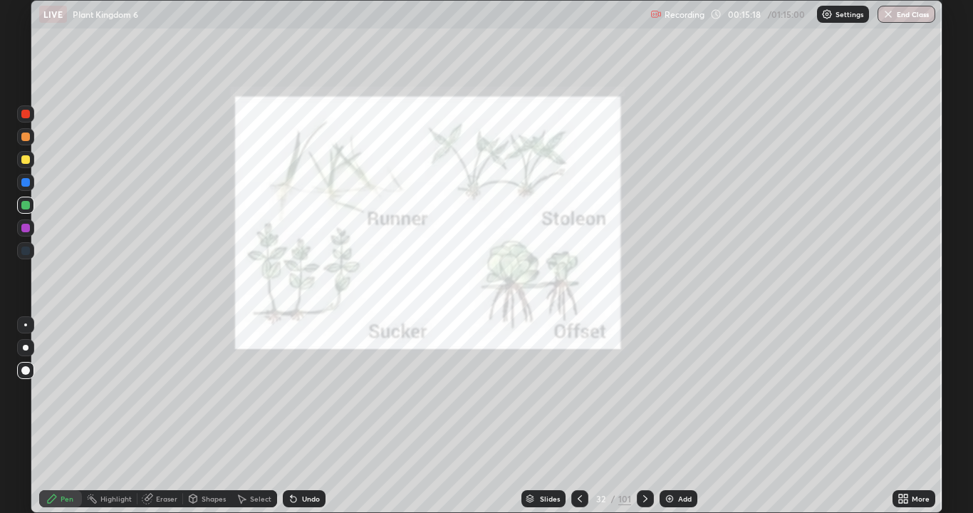
click at [643, 416] on icon at bounding box center [645, 498] width 11 height 11
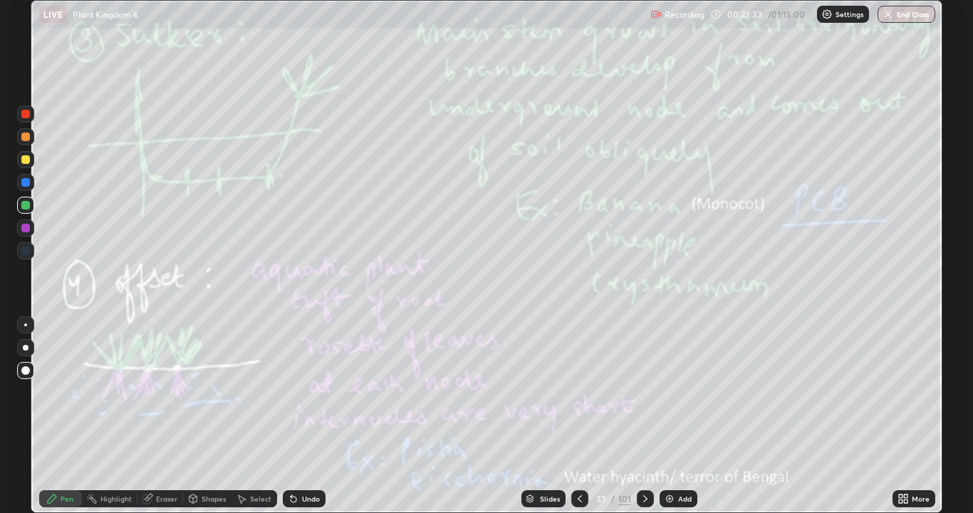
click at [643, 416] on icon at bounding box center [645, 498] width 11 height 11
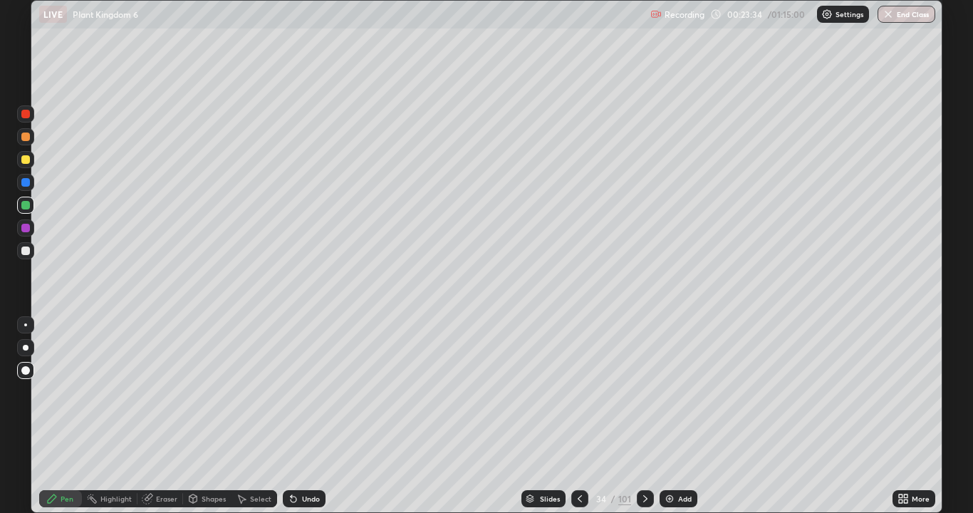
click at [641, 416] on div at bounding box center [645, 498] width 17 height 17
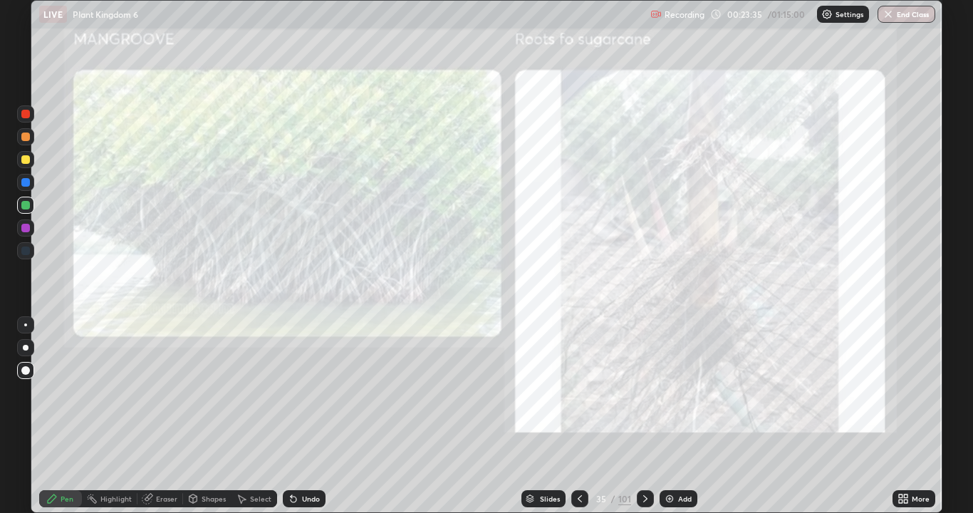
click at [642, 416] on icon at bounding box center [645, 498] width 11 height 11
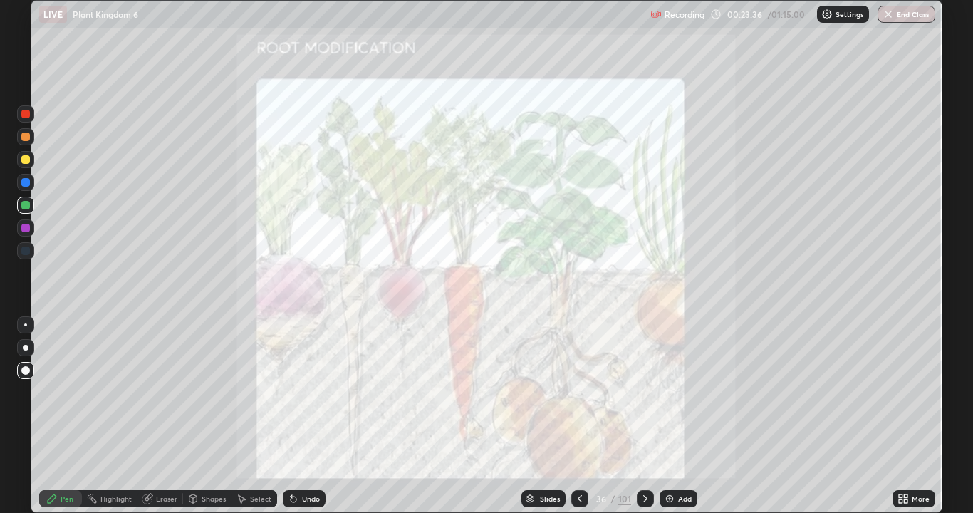
click at [645, 416] on icon at bounding box center [645, 498] width 11 height 11
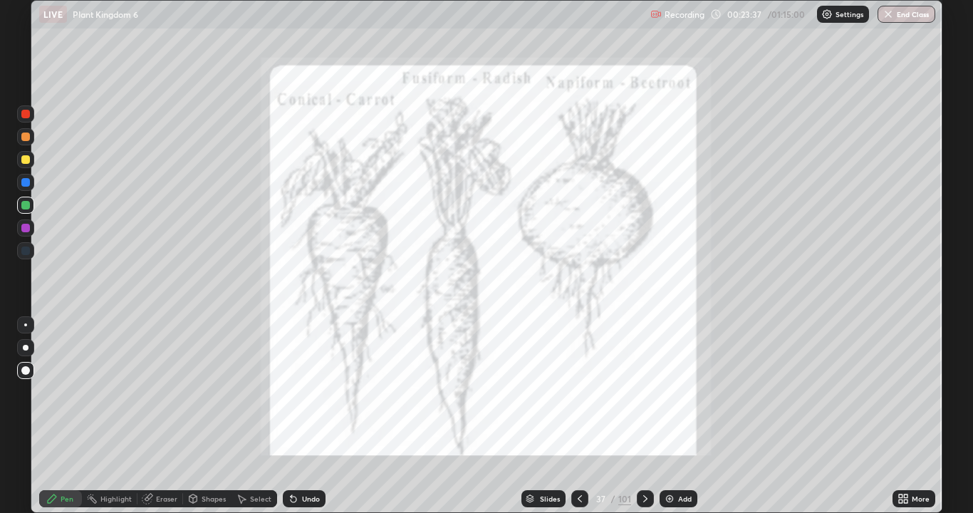
click at [641, 416] on div at bounding box center [645, 498] width 17 height 17
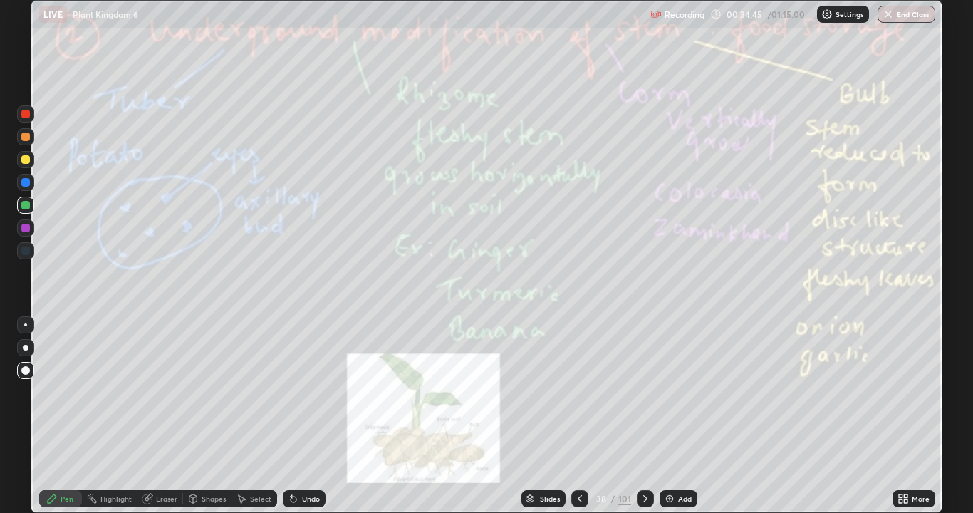
click at [644, 416] on icon at bounding box center [645, 498] width 11 height 11
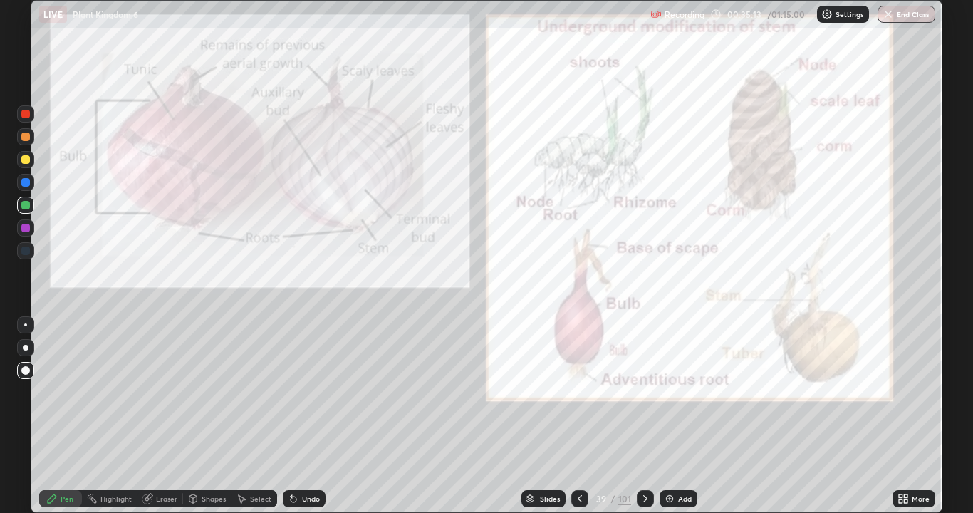
click at [646, 416] on icon at bounding box center [645, 498] width 11 height 11
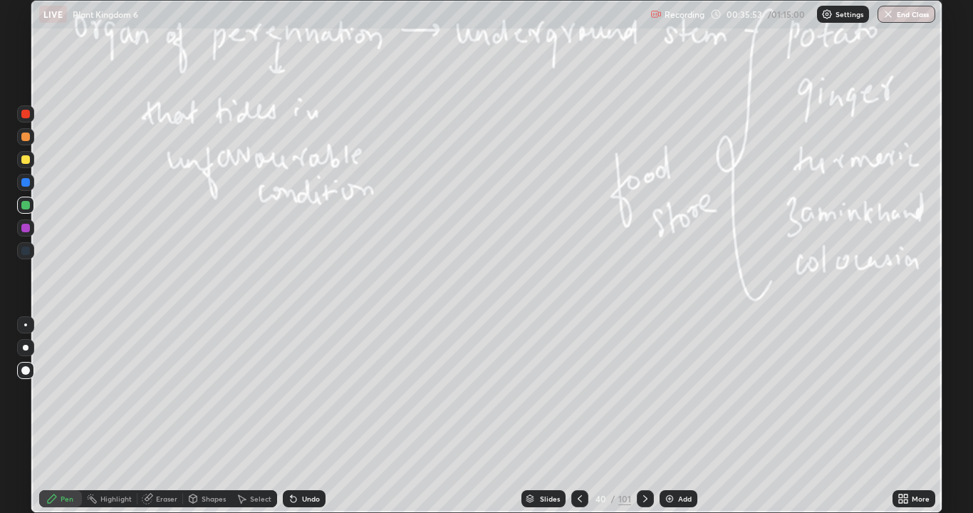
click at [584, 416] on icon at bounding box center [579, 498] width 11 height 11
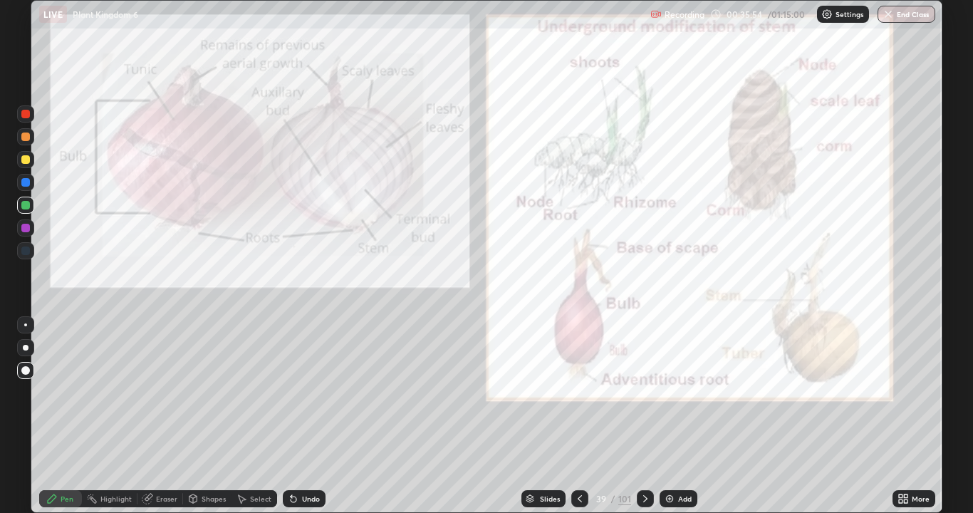
click at [579, 416] on icon at bounding box center [579, 498] width 11 height 11
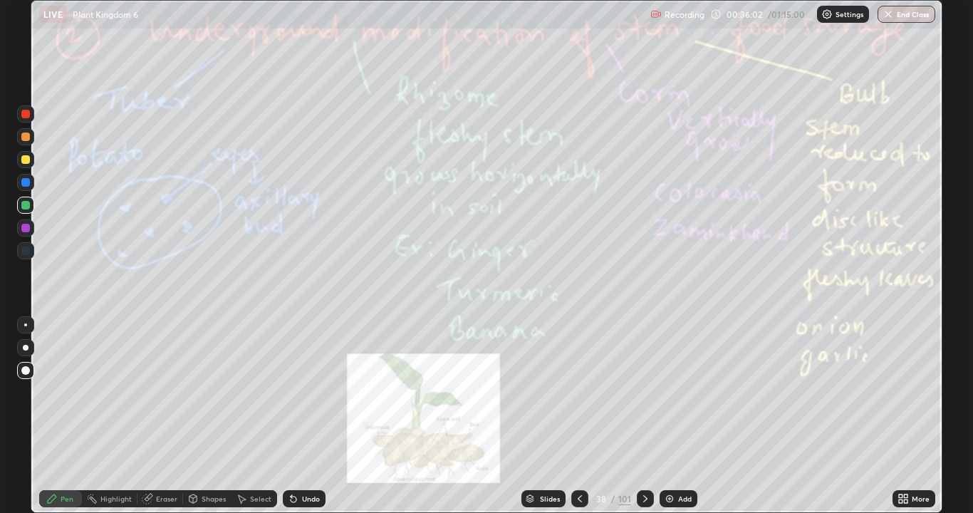
click at [645, 416] on icon at bounding box center [645, 498] width 11 height 11
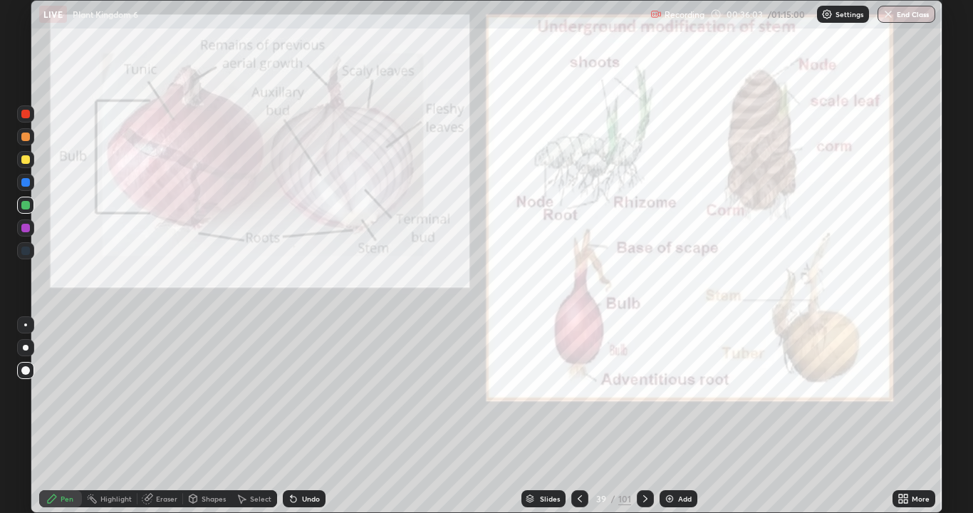
click at [641, 416] on icon at bounding box center [645, 498] width 11 height 11
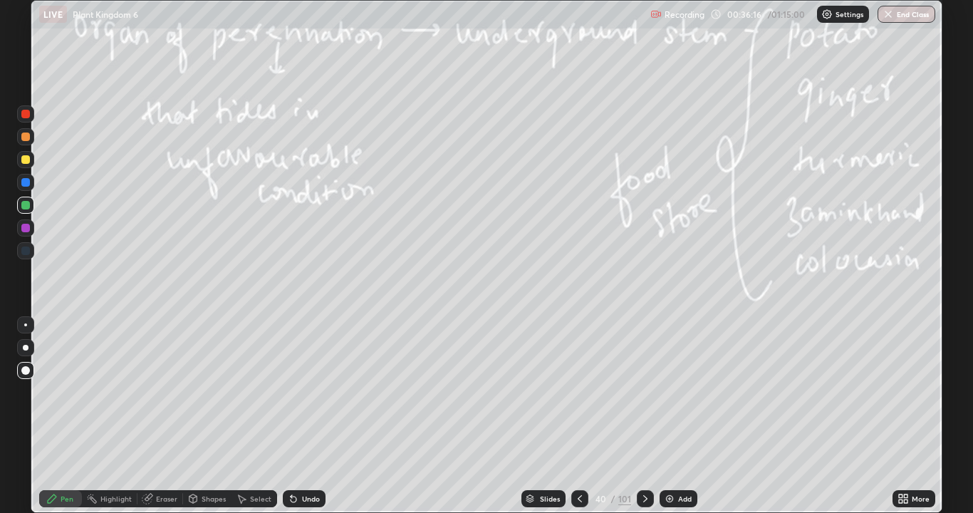
click at [642, 416] on div at bounding box center [645, 498] width 17 height 17
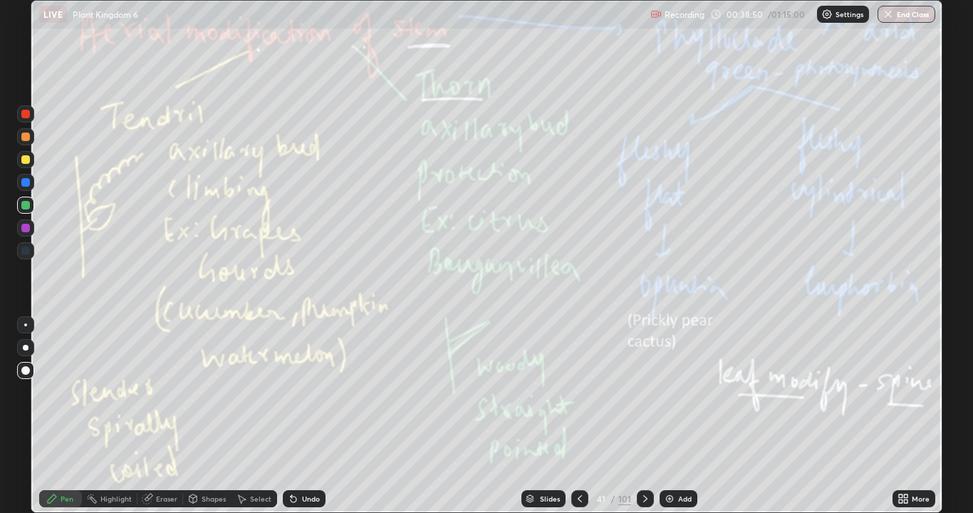
click at [896, 22] on button "End Class" at bounding box center [907, 14] width 58 height 17
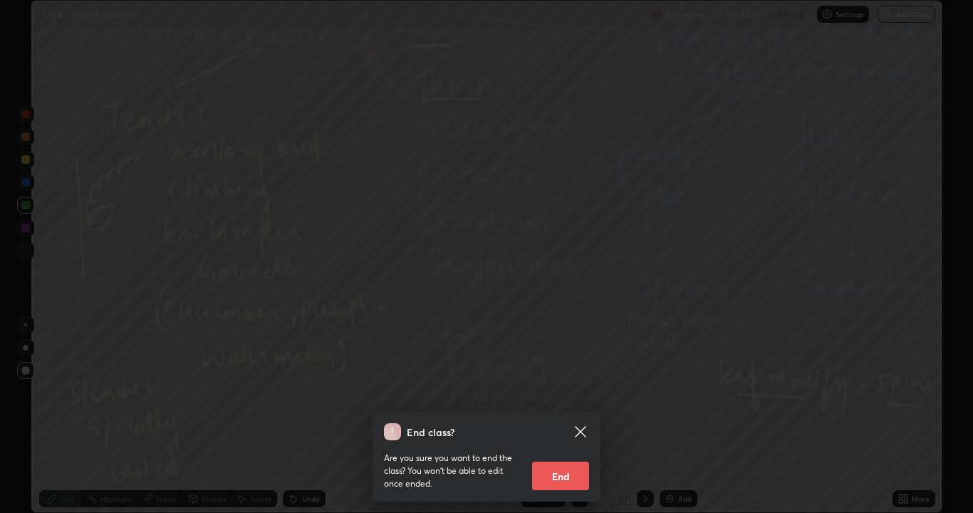
click at [913, 38] on div "End class? Are you sure you want to end the class? You won’t be able to edit on…" at bounding box center [486, 256] width 973 height 513
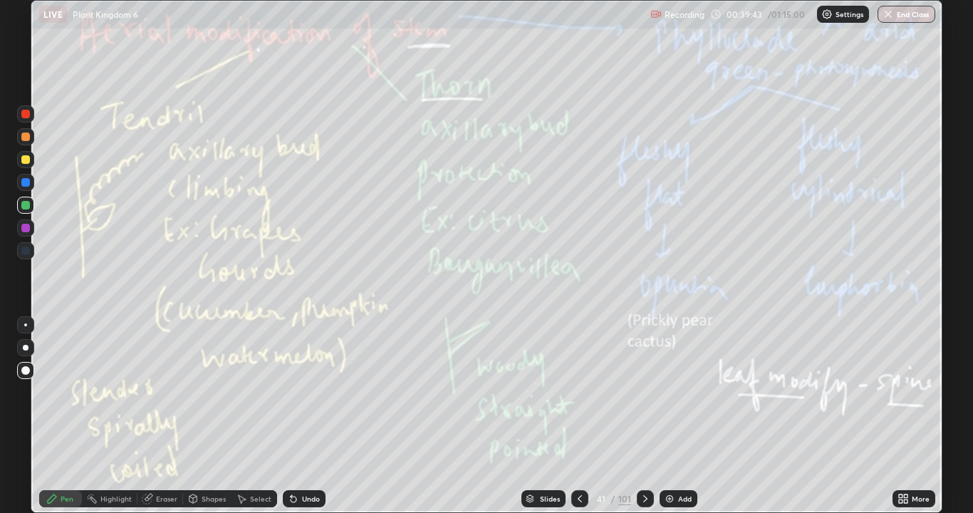
click at [646, 416] on div at bounding box center [645, 498] width 17 height 28
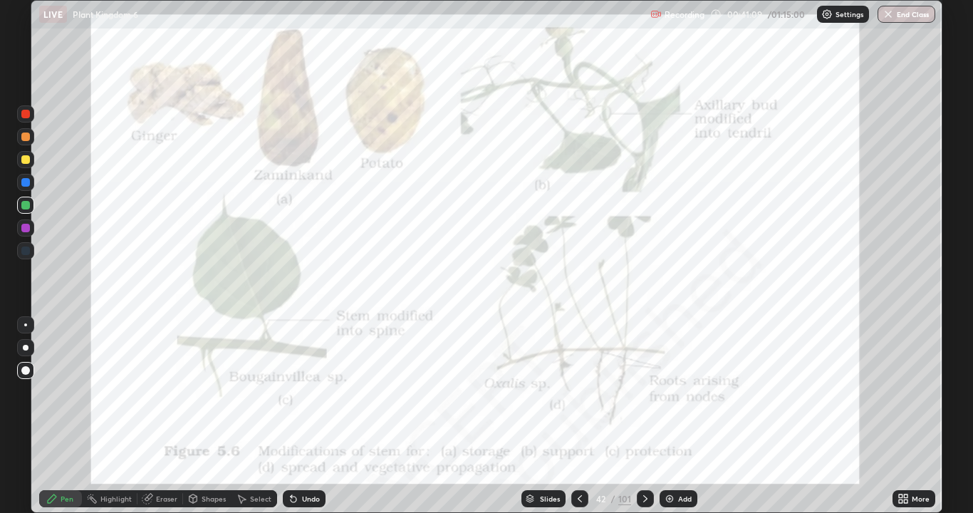
click at [643, 416] on icon at bounding box center [645, 498] width 11 height 11
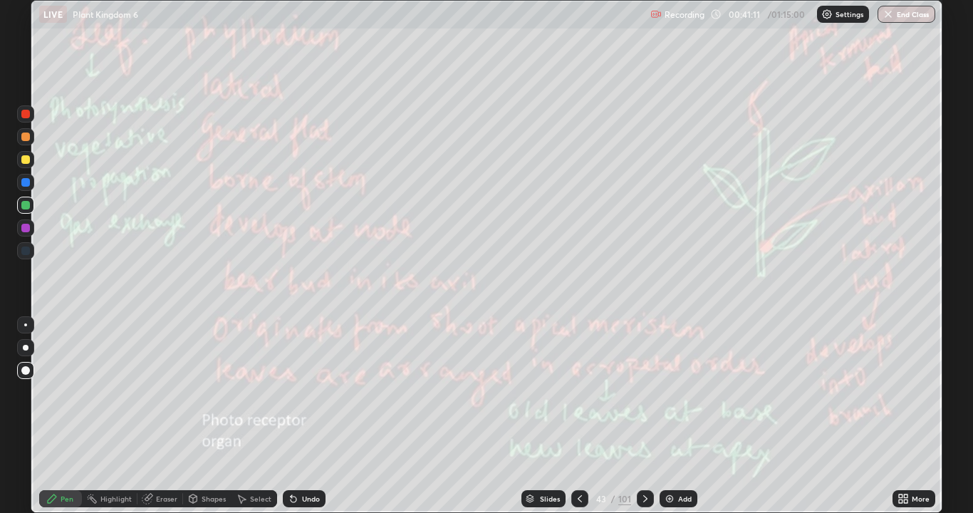
click at [576, 416] on icon at bounding box center [579, 498] width 11 height 11
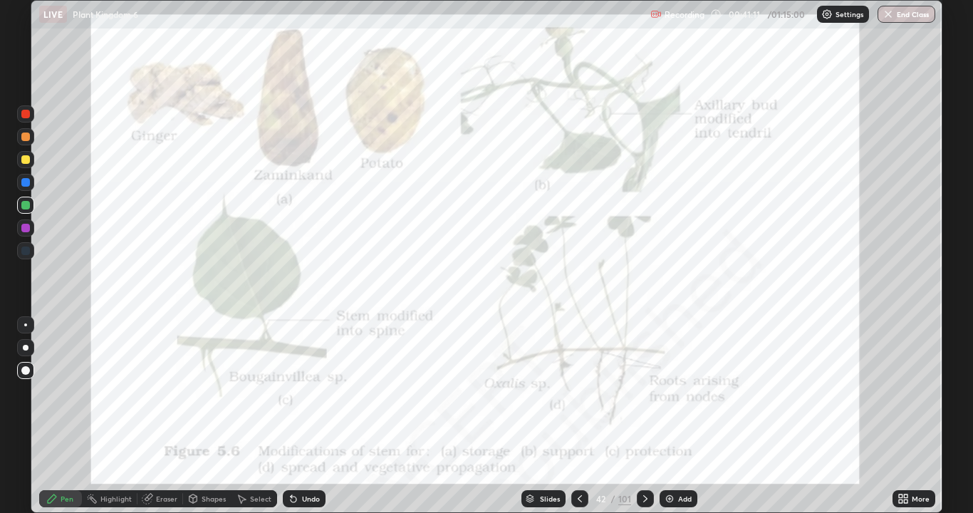
click at [579, 416] on icon at bounding box center [579, 498] width 11 height 11
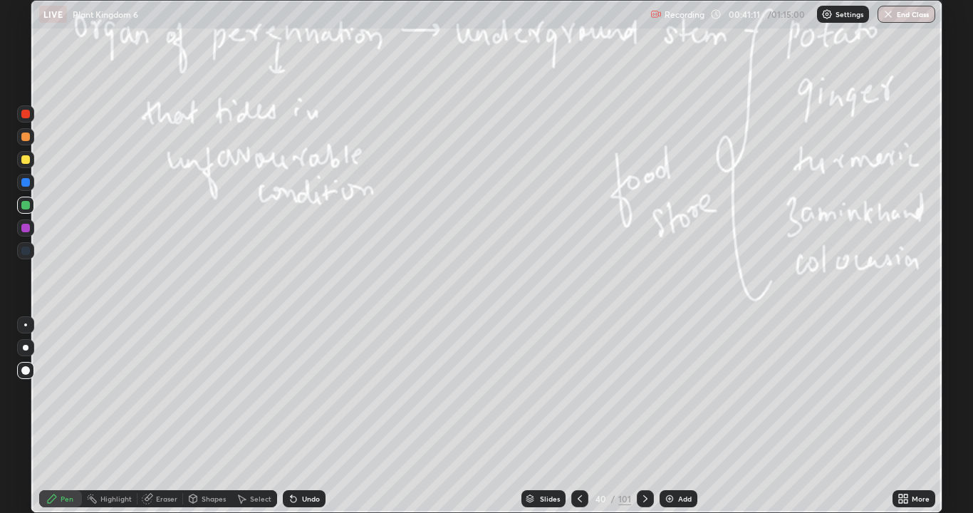
click at [573, 416] on div at bounding box center [579, 498] width 17 height 17
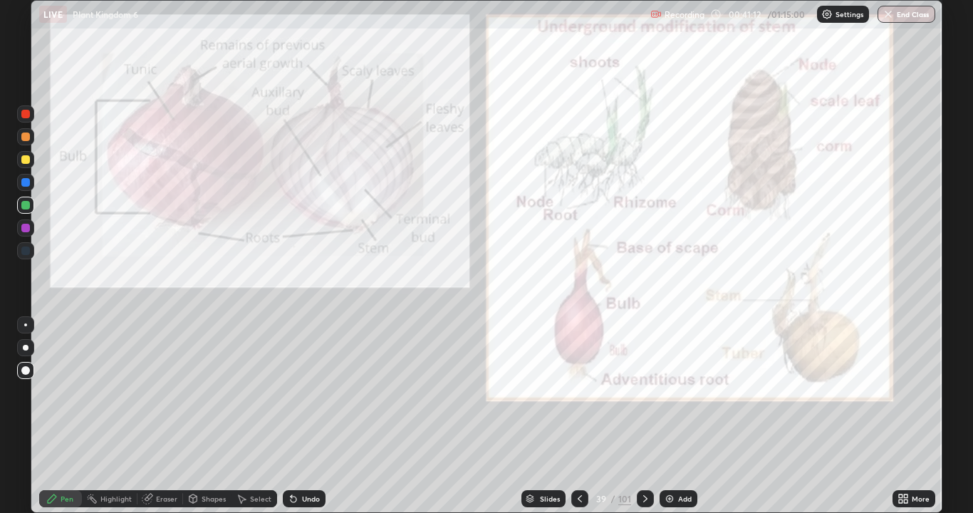
click at [573, 416] on div at bounding box center [579, 498] width 17 height 17
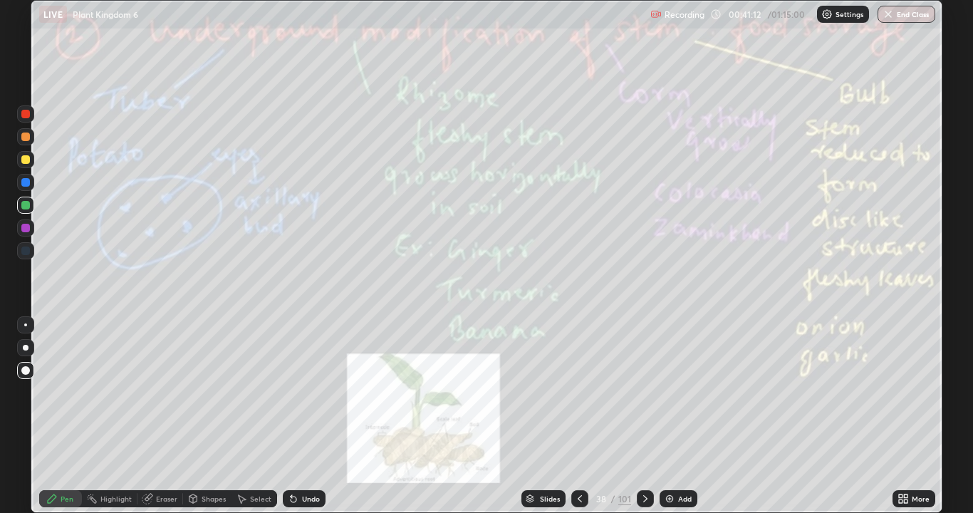
click at [579, 416] on icon at bounding box center [579, 498] width 11 height 11
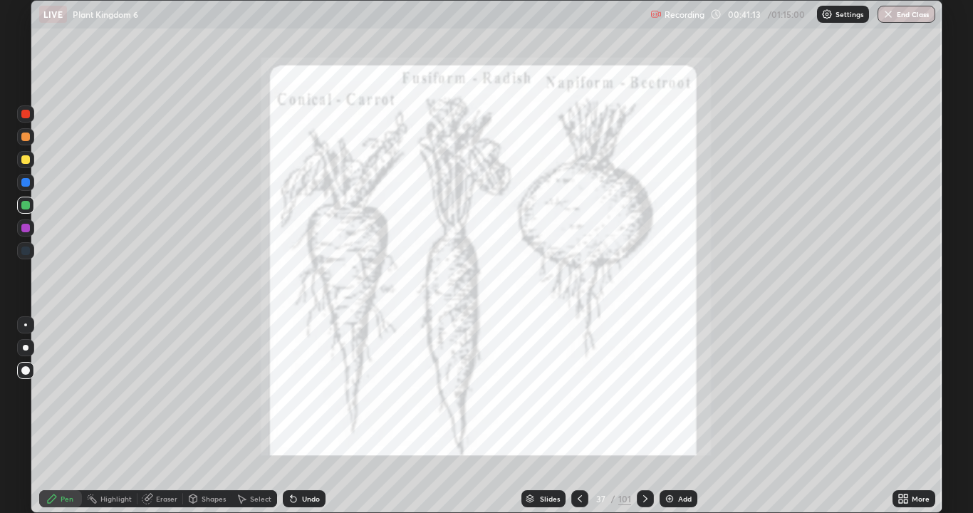
click at [643, 416] on icon at bounding box center [645, 498] width 4 height 7
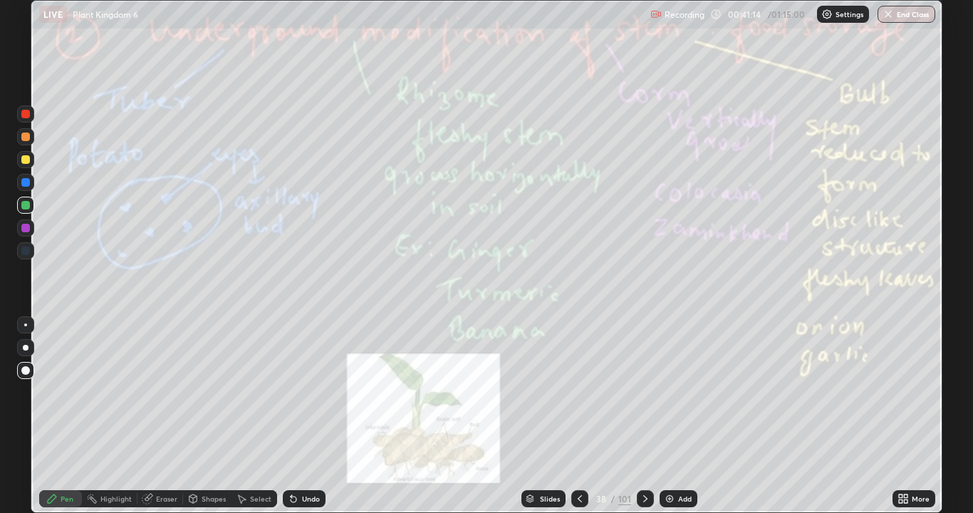
click at [645, 416] on icon at bounding box center [645, 498] width 11 height 11
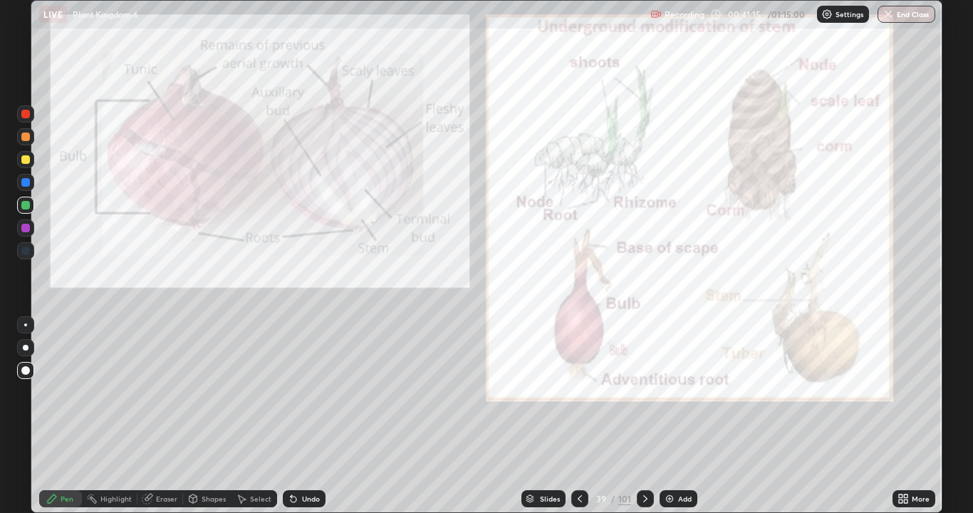
click at [643, 416] on icon at bounding box center [645, 498] width 11 height 11
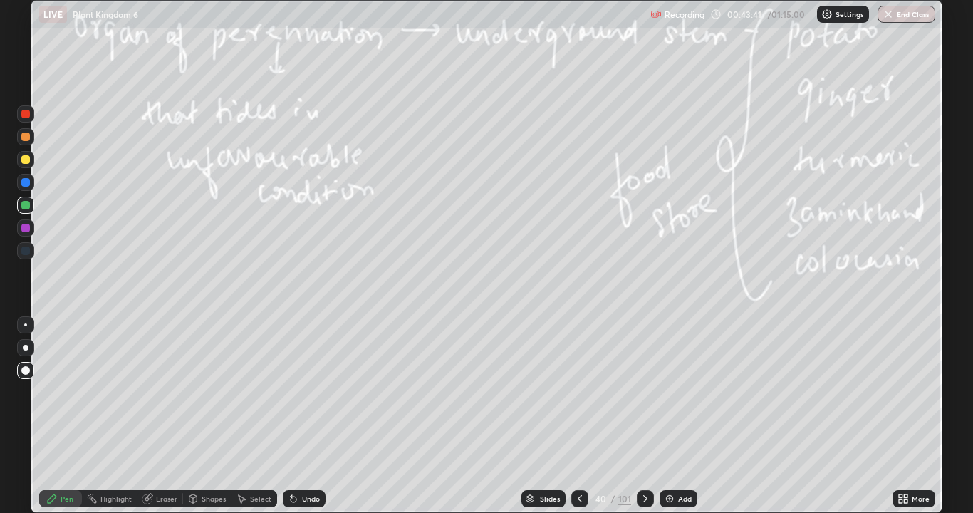
click at [643, 416] on icon at bounding box center [645, 498] width 11 height 11
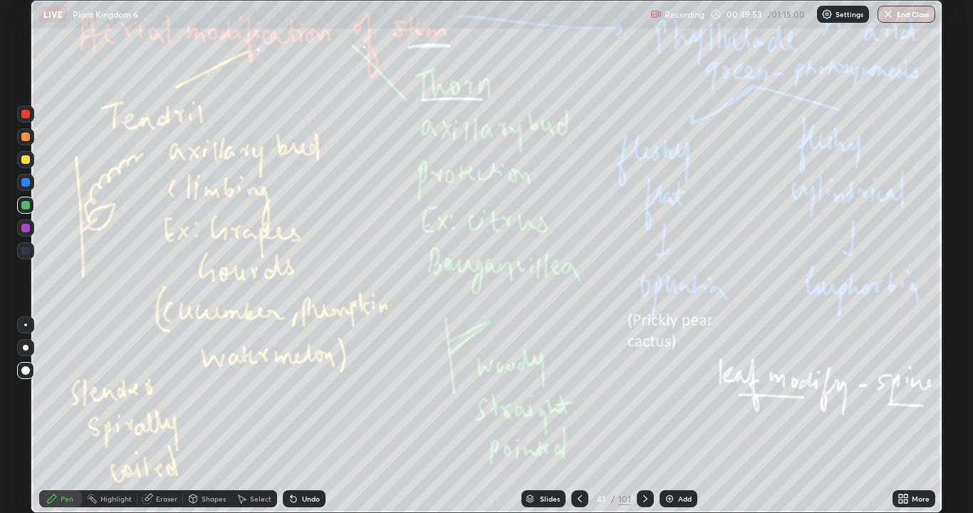
click at [641, 416] on icon at bounding box center [645, 498] width 11 height 11
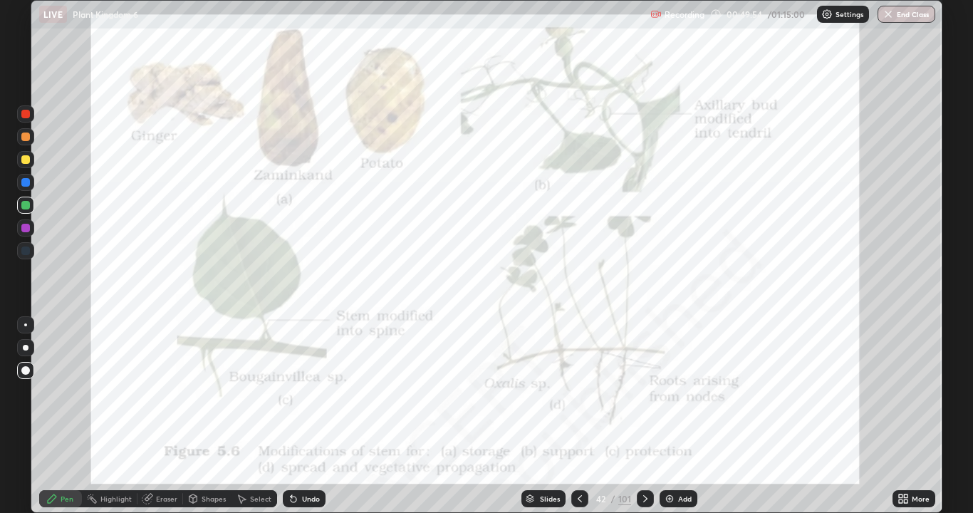
click at [643, 416] on icon at bounding box center [645, 498] width 11 height 11
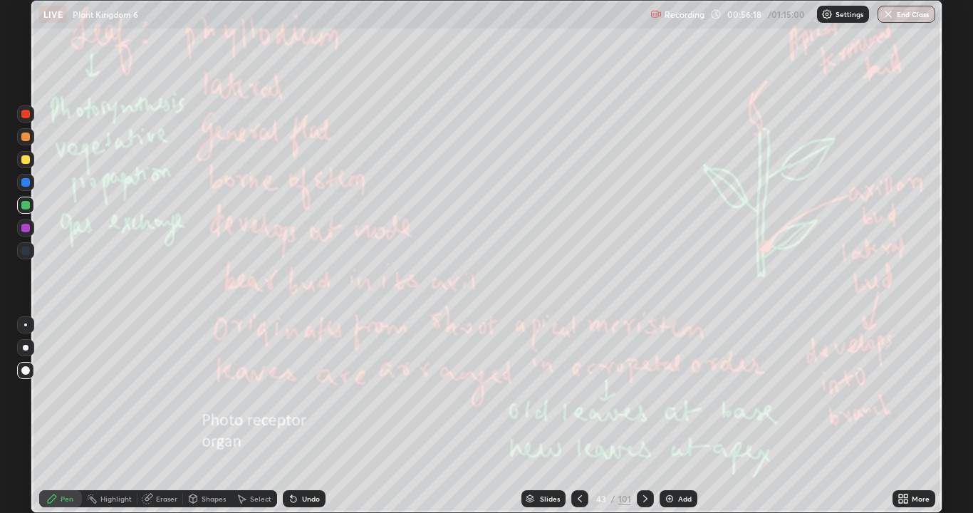
click at [643, 416] on icon at bounding box center [645, 498] width 11 height 11
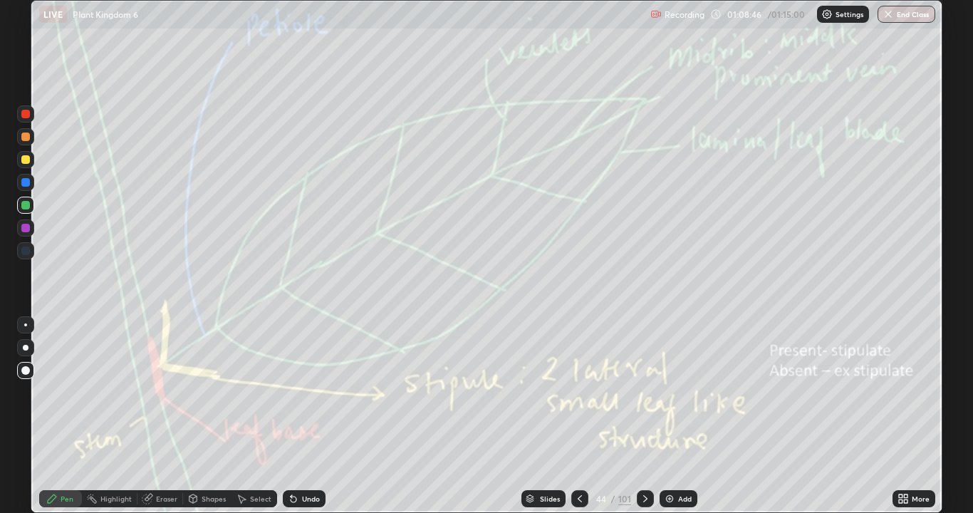
click at [903, 12] on button "End Class" at bounding box center [907, 14] width 58 height 17
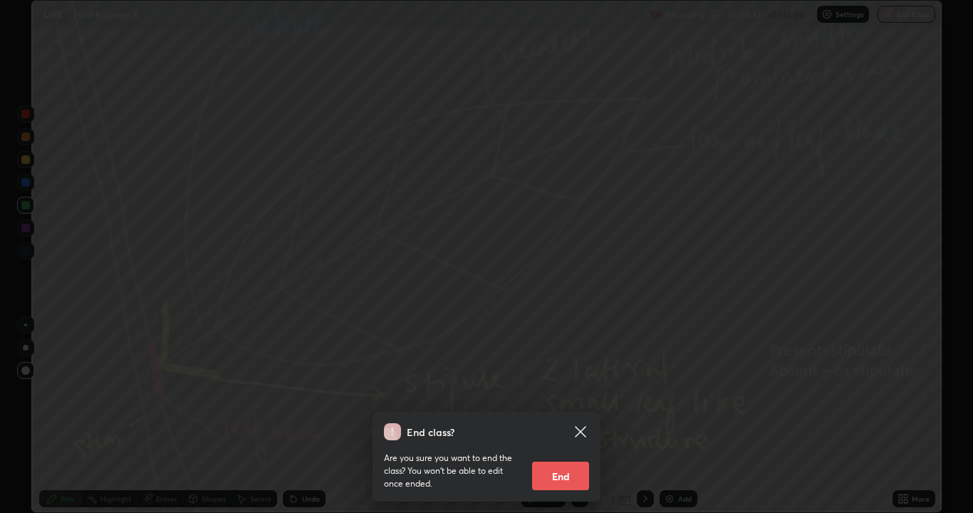
click at [576, 416] on button "End" at bounding box center [560, 476] width 57 height 28
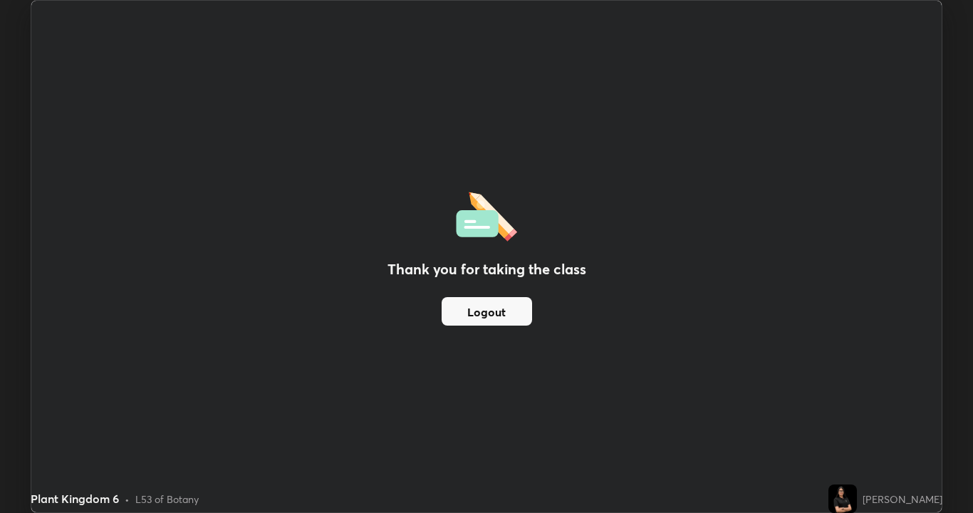
click at [500, 318] on button "Logout" at bounding box center [487, 311] width 90 height 28
